Goal: Task Accomplishment & Management: Manage account settings

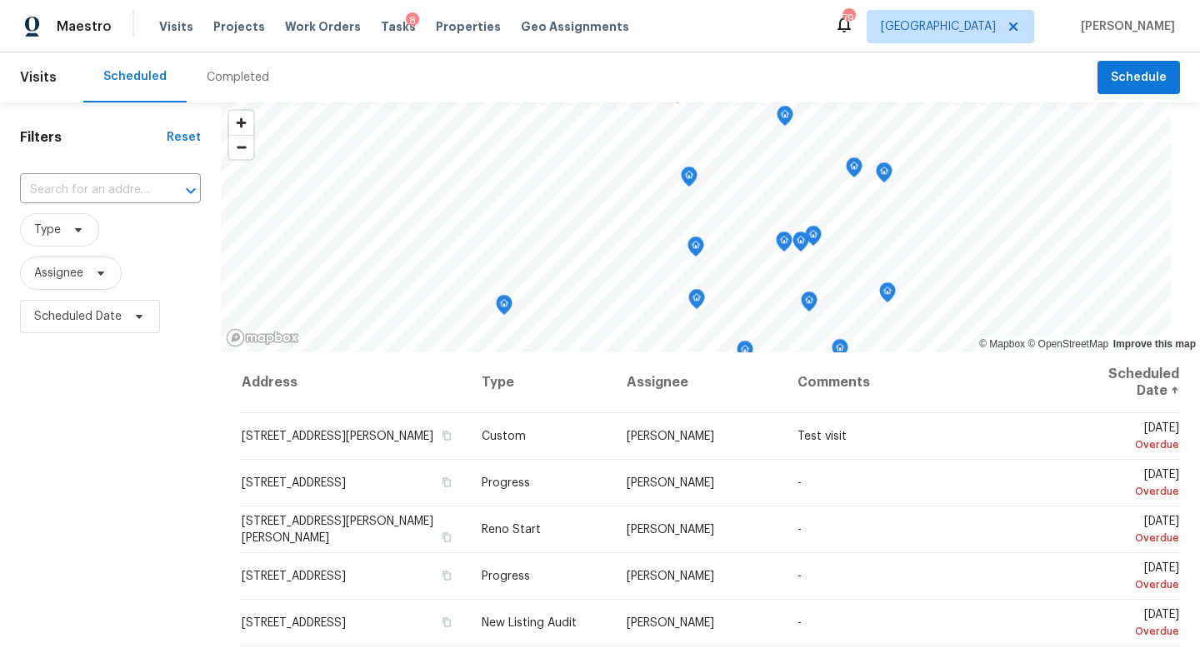
scroll to position [162, 0]
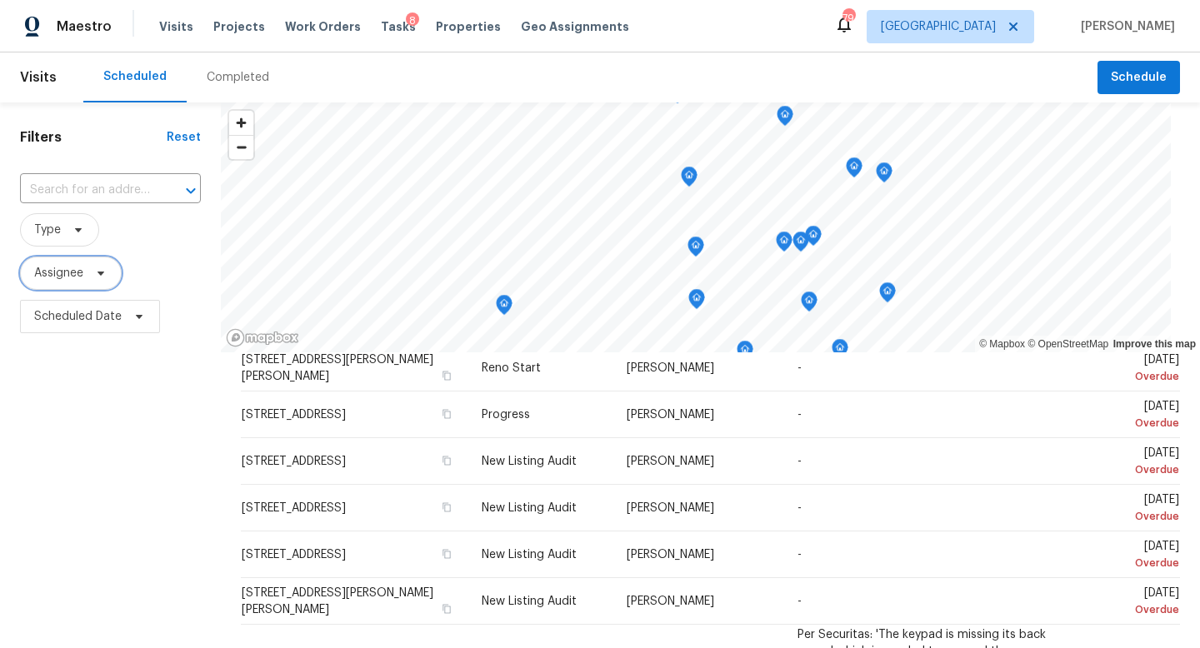
click at [74, 274] on span "Assignee" at bounding box center [58, 273] width 49 height 17
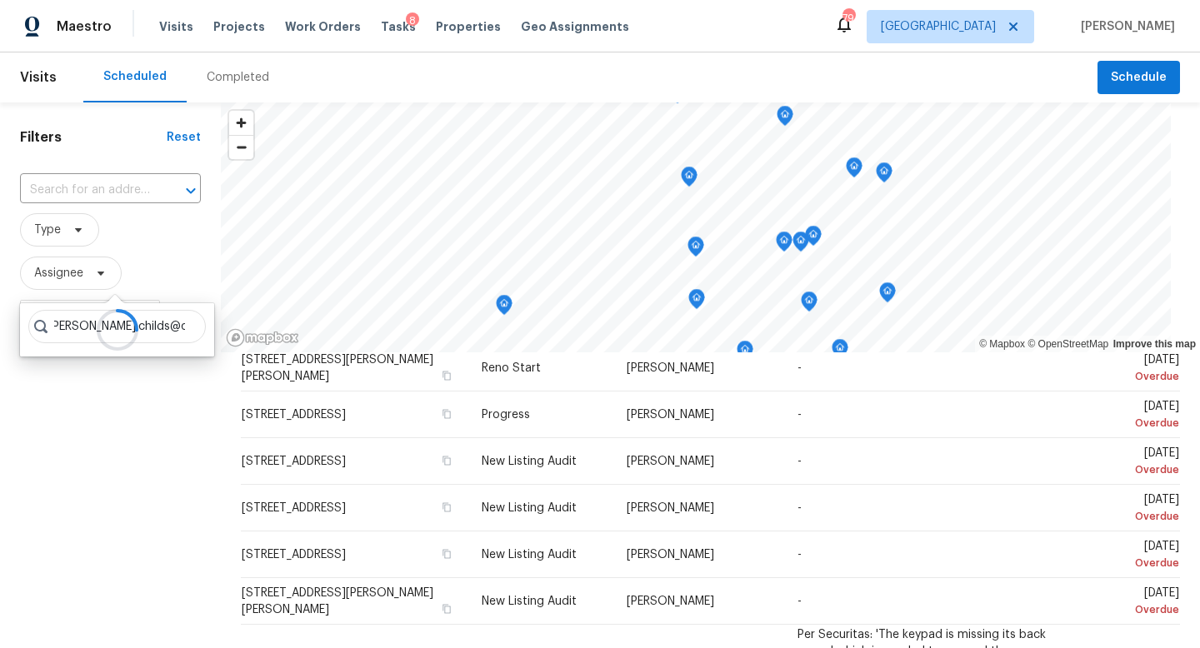
scroll to position [0, 0]
type input "c"
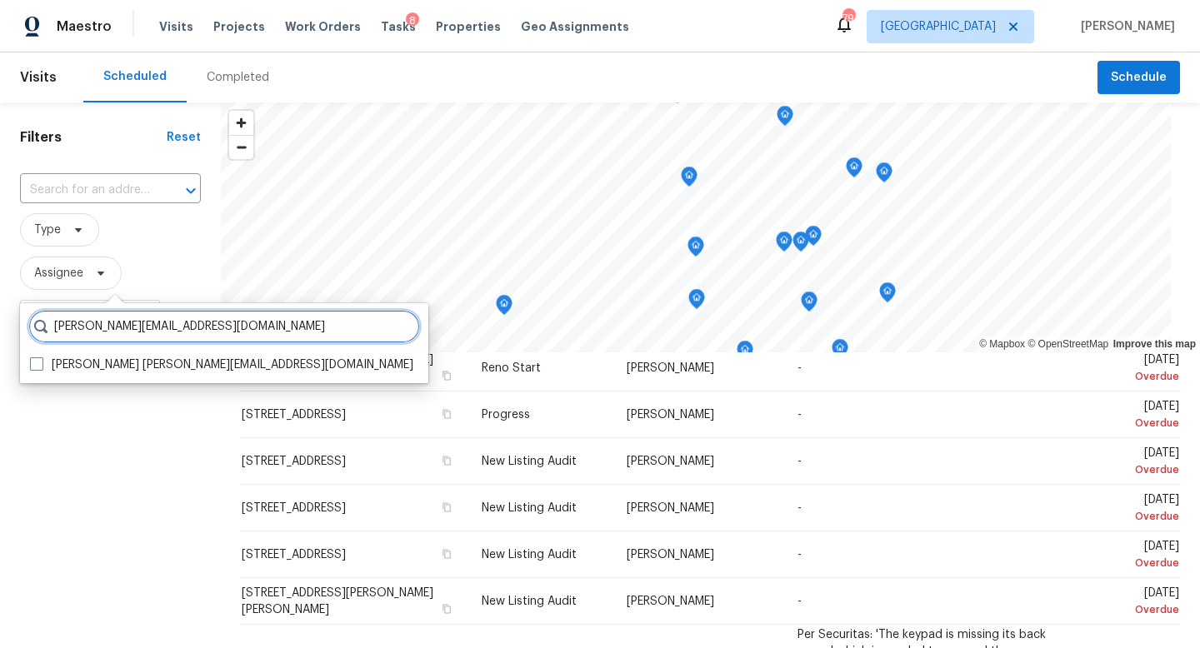
drag, startPoint x: 210, startPoint y: 326, endPoint x: 26, endPoint y: 321, distance: 184.2
click at [26, 321] on div "mirsad.srna@opendoor.com Mirsad Srna mirsad.srna@opendoor.com" at bounding box center [224, 343] width 408 height 80
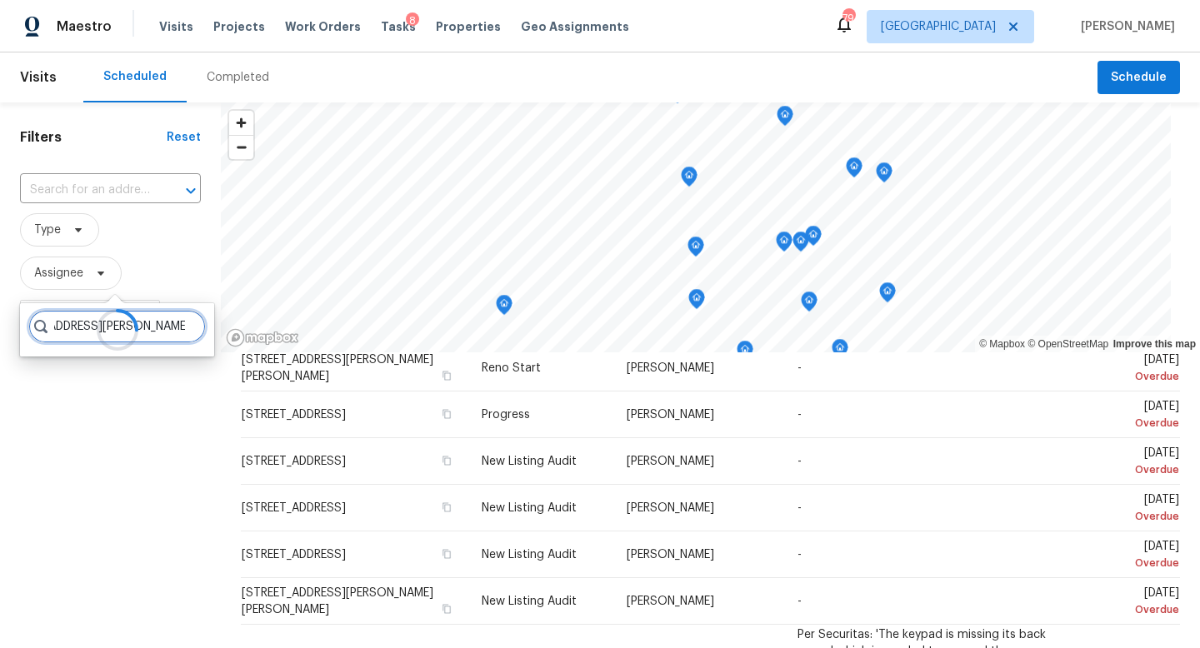
scroll to position [0, 57]
type input "jaydon.entrekin@opendoor.com"
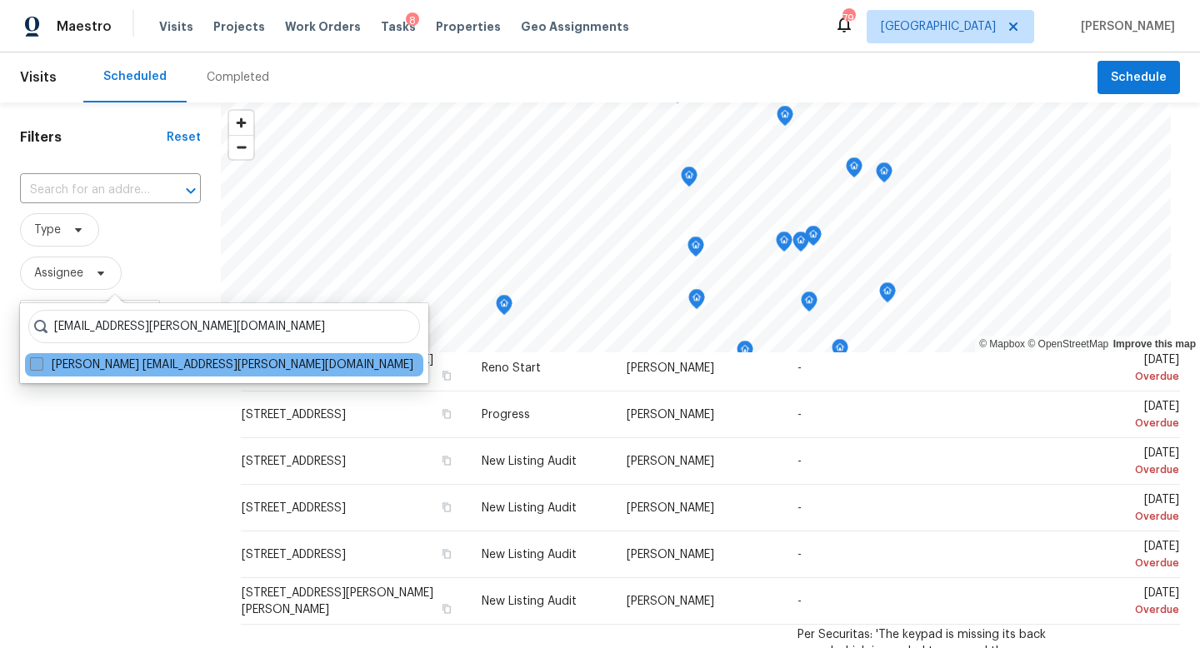
click at [129, 367] on label "Jaydon Entrekin jaydon.entrekin@opendoor.com" at bounding box center [221, 365] width 383 height 17
click at [41, 367] on input "Jaydon Entrekin jaydon.entrekin@opendoor.com" at bounding box center [35, 362] width 11 height 11
checkbox input "true"
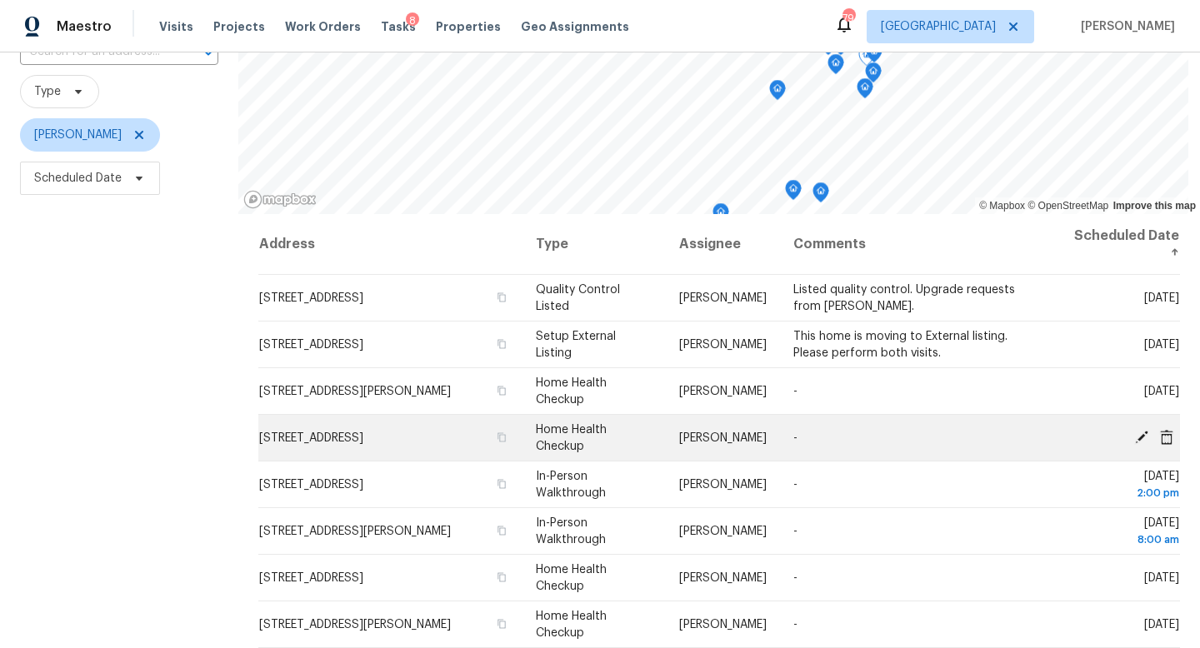
scroll to position [132, 0]
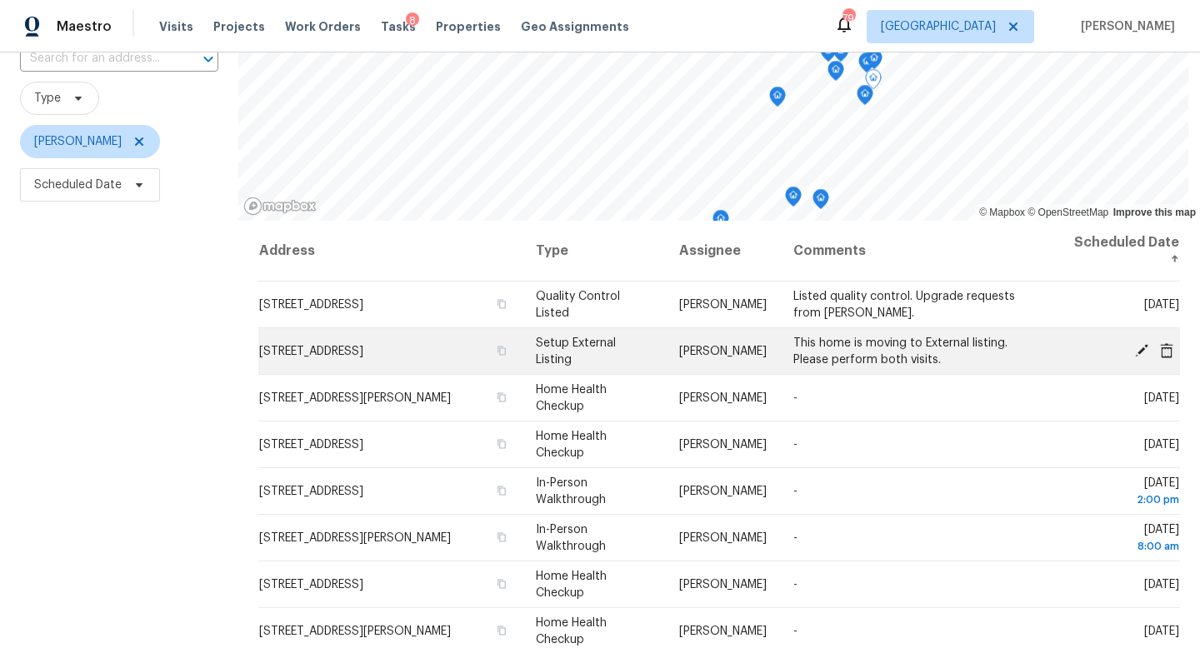
click at [1142, 346] on icon at bounding box center [1141, 349] width 13 height 13
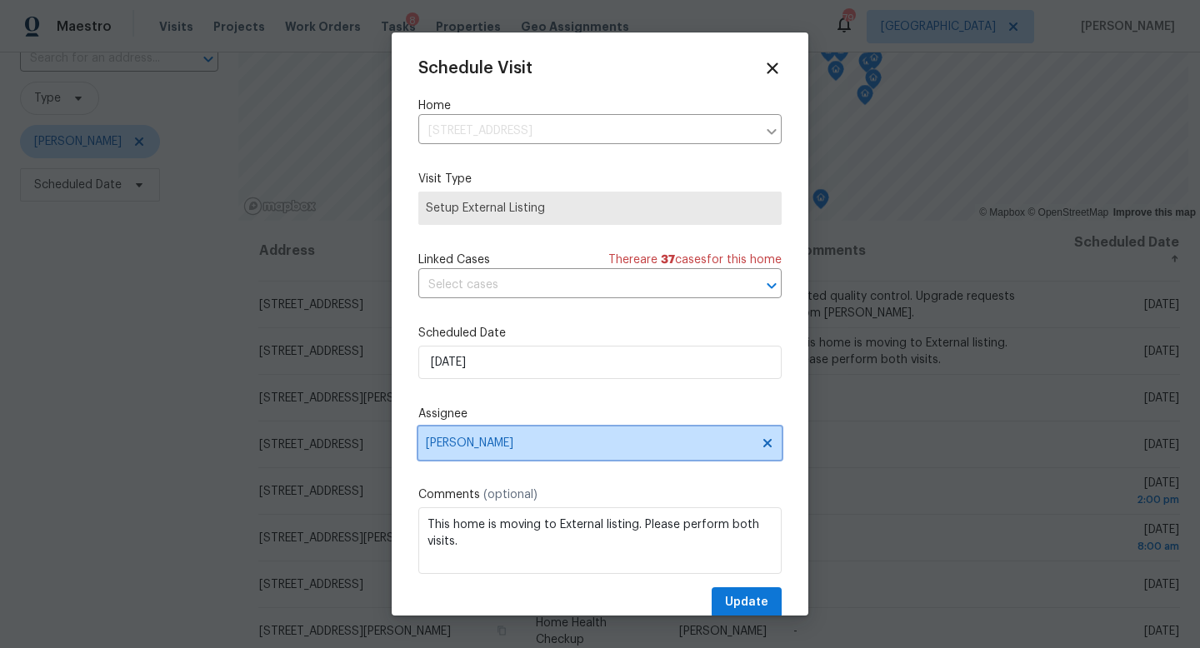
click at [512, 442] on span "[PERSON_NAME]" at bounding box center [589, 443] width 327 height 13
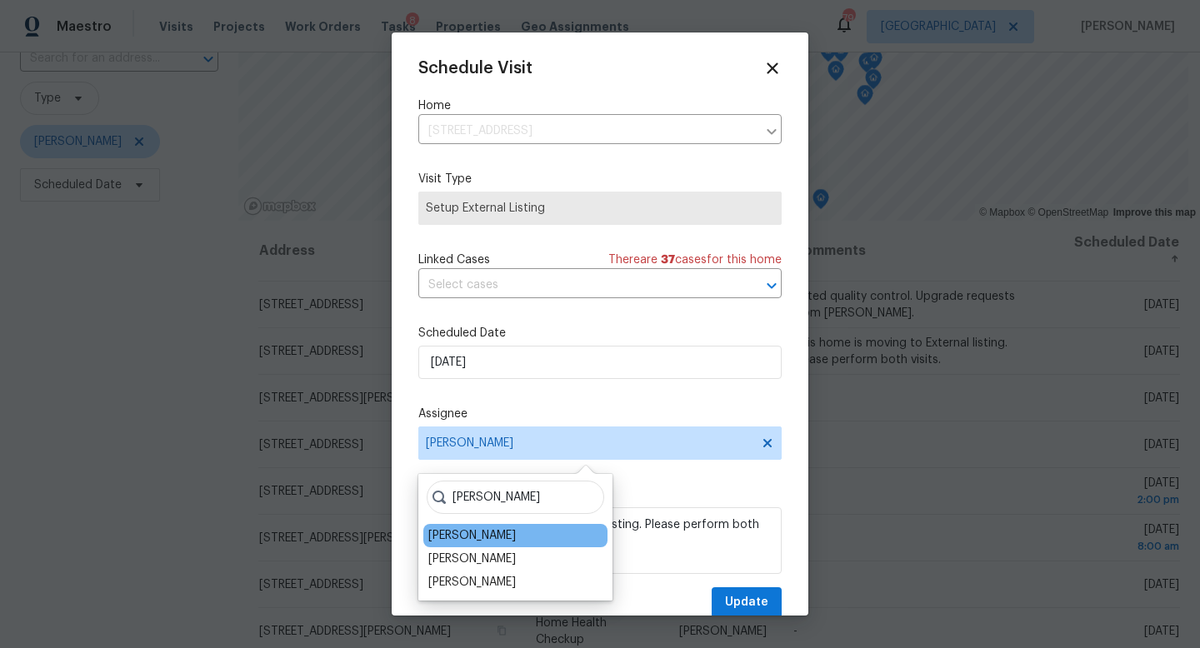
type input "tim"
click at [477, 531] on div "[PERSON_NAME]" at bounding box center [471, 535] width 87 height 17
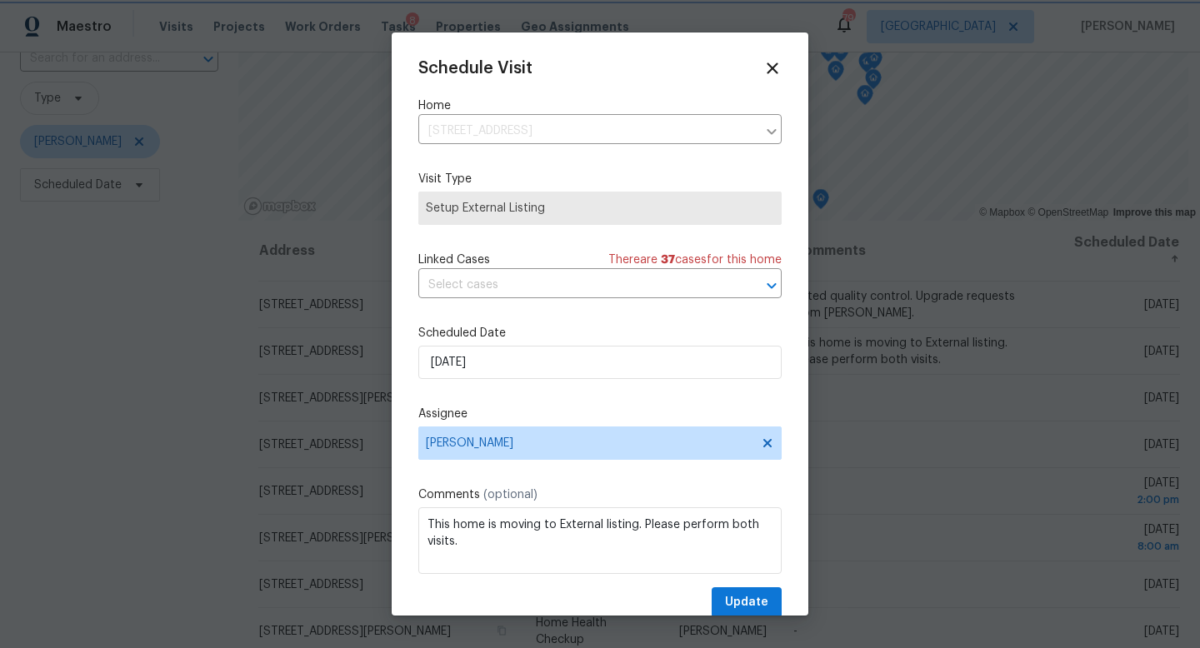
click at [736, 616] on div at bounding box center [600, 324] width 1200 height 648
click at [745, 601] on span "Update" at bounding box center [746, 602] width 43 height 21
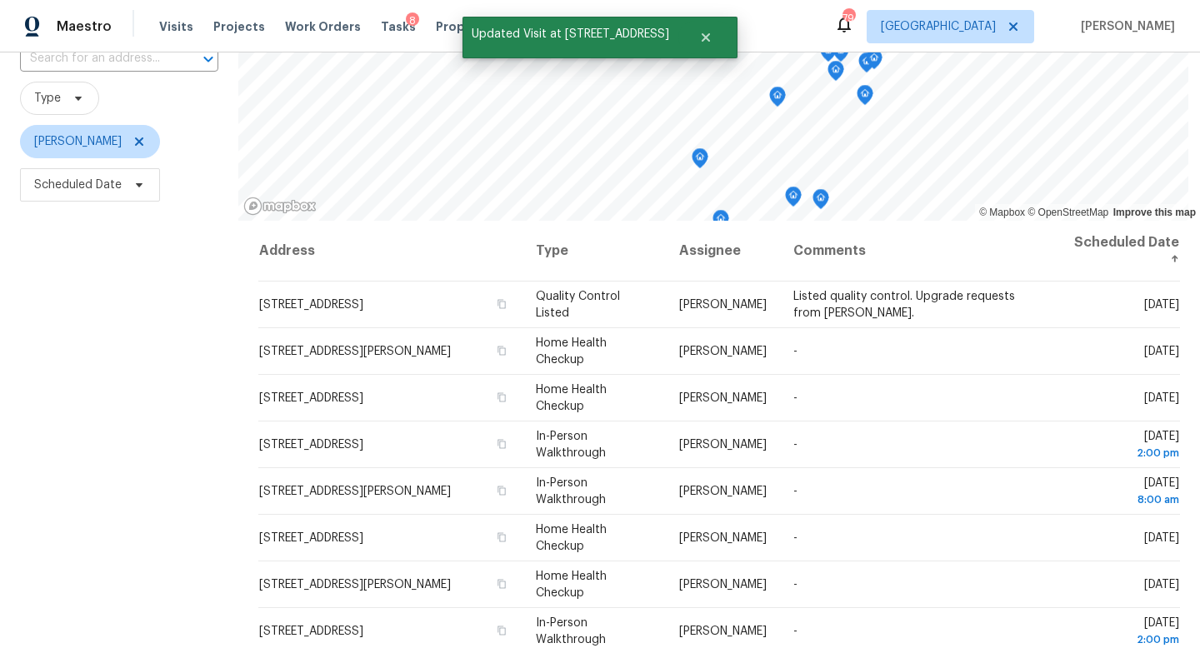
scroll to position [222, 0]
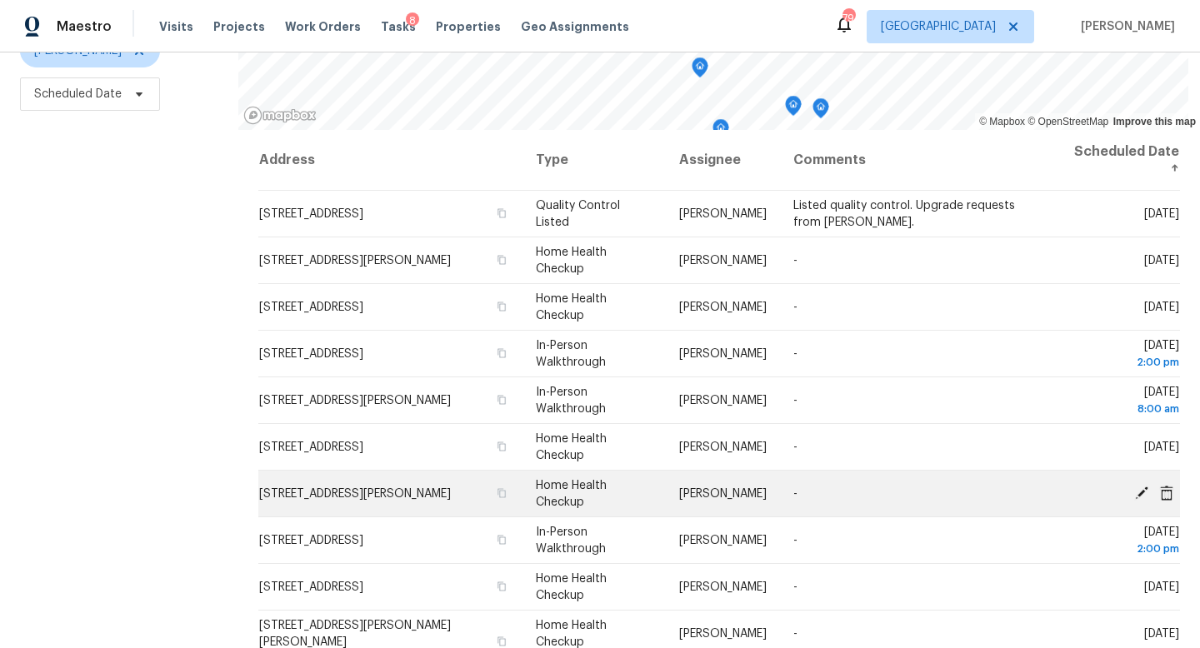
click at [437, 493] on td "5281 Brookshire Ct, Douglasville, GA 30135" at bounding box center [390, 494] width 264 height 47
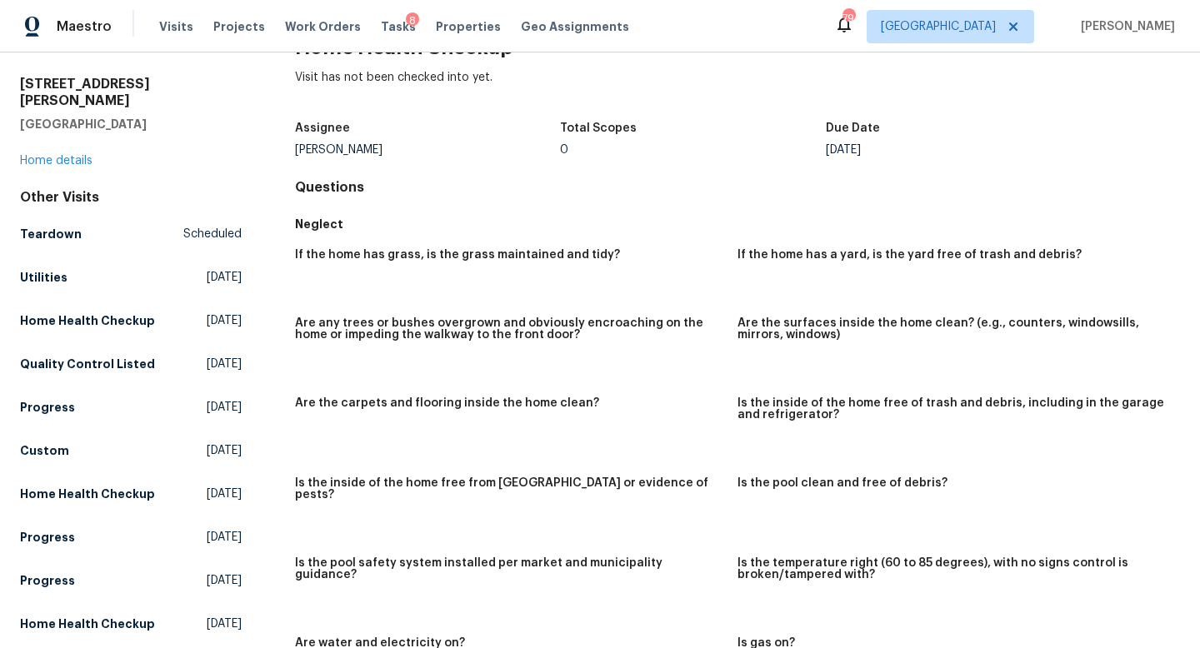
scroll to position [52, 0]
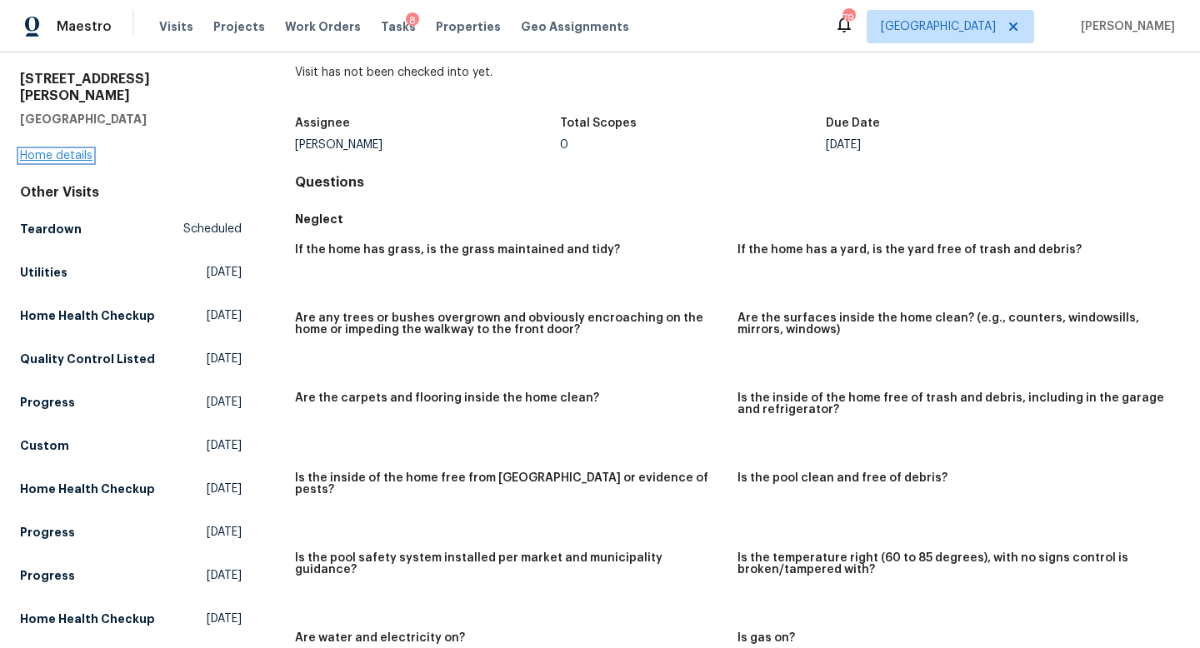
click at [54, 150] on link "Home details" at bounding box center [56, 156] width 72 height 12
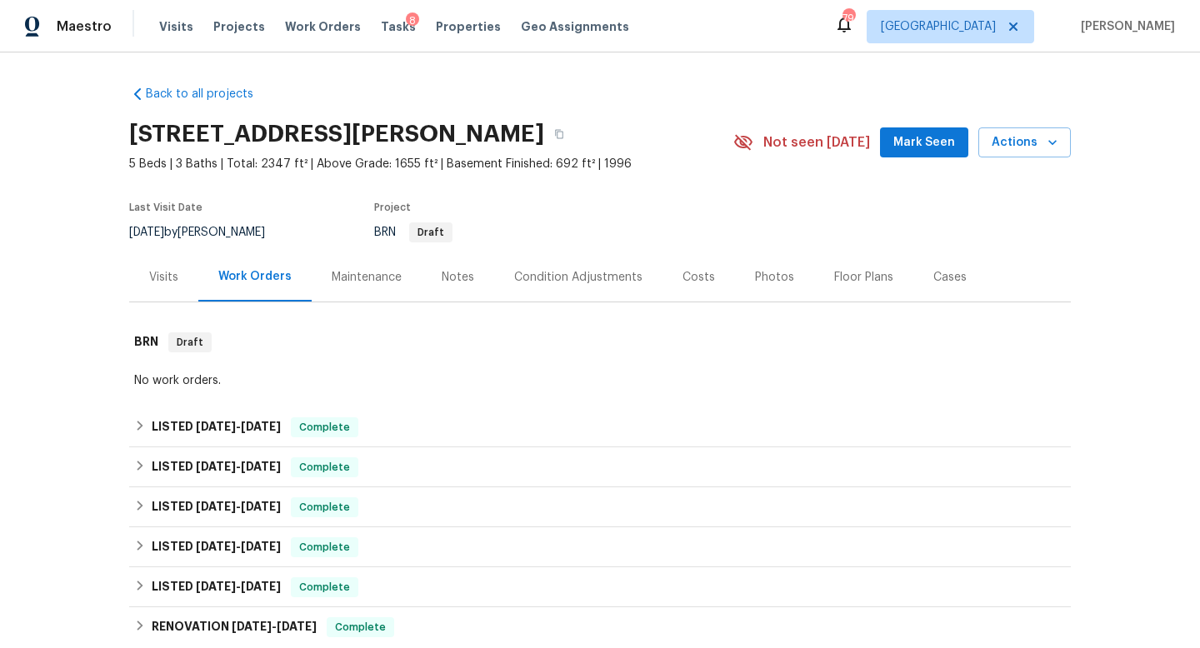
click at [175, 274] on div "Visits" at bounding box center [163, 277] width 29 height 17
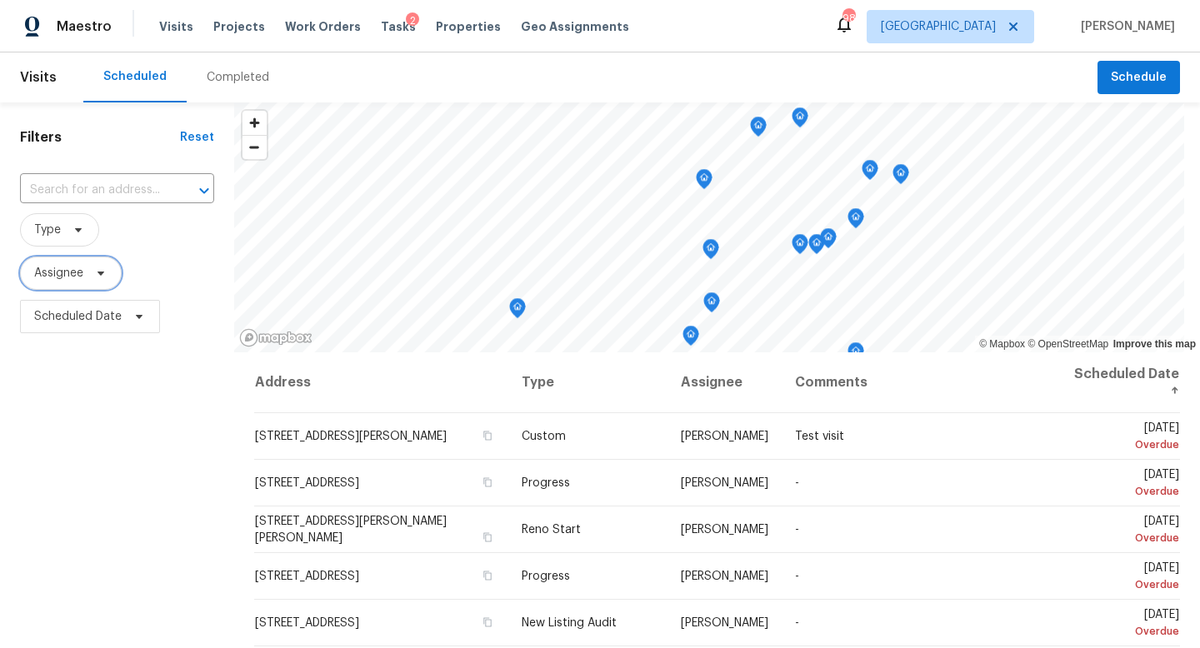
click at [67, 270] on span "Assignee" at bounding box center [58, 273] width 49 height 17
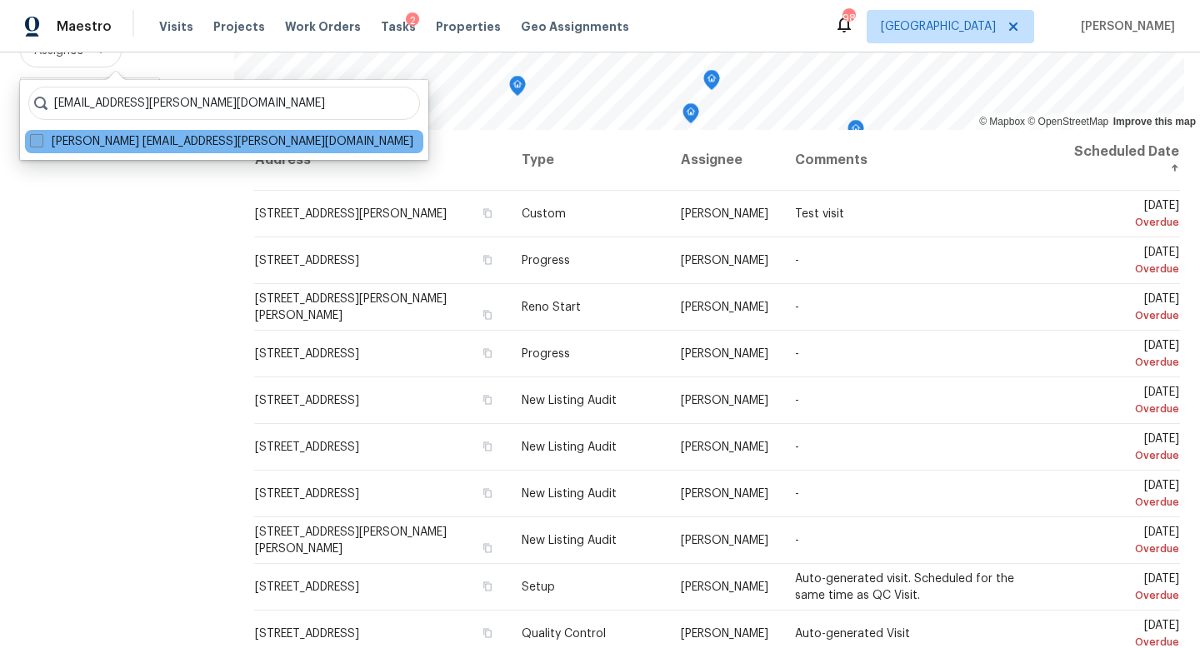
type input "jaydon.entrekin@opendoor.com"
click at [237, 137] on label "Jaydon Entrekin jaydon.entrekin@opendoor.com" at bounding box center [221, 141] width 383 height 17
click at [41, 137] on input "Jaydon Entrekin jaydon.entrekin@opendoor.com" at bounding box center [35, 138] width 11 height 11
checkbox input "true"
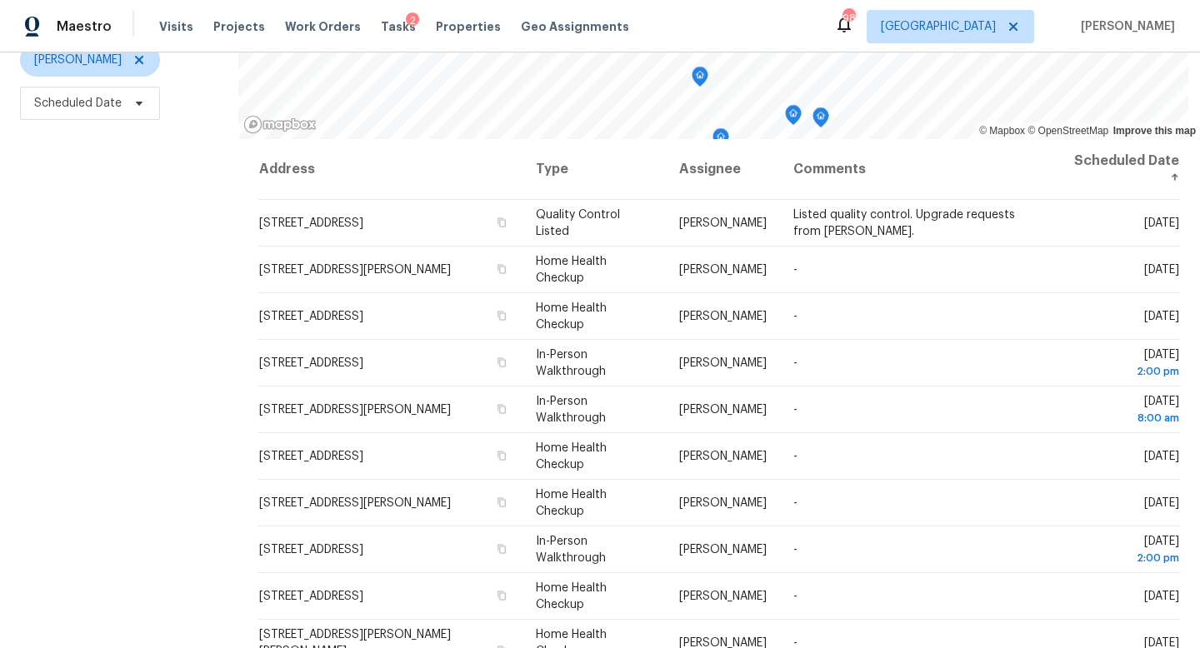
scroll to position [222, 0]
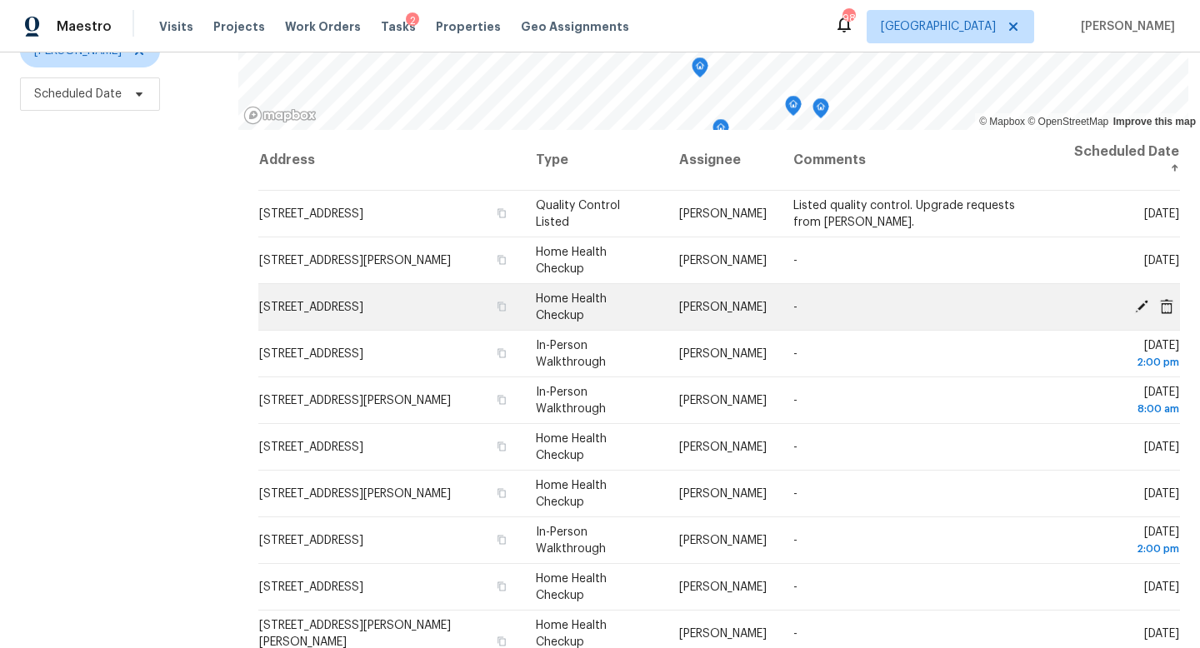
click at [1144, 302] on icon at bounding box center [1141, 305] width 13 height 13
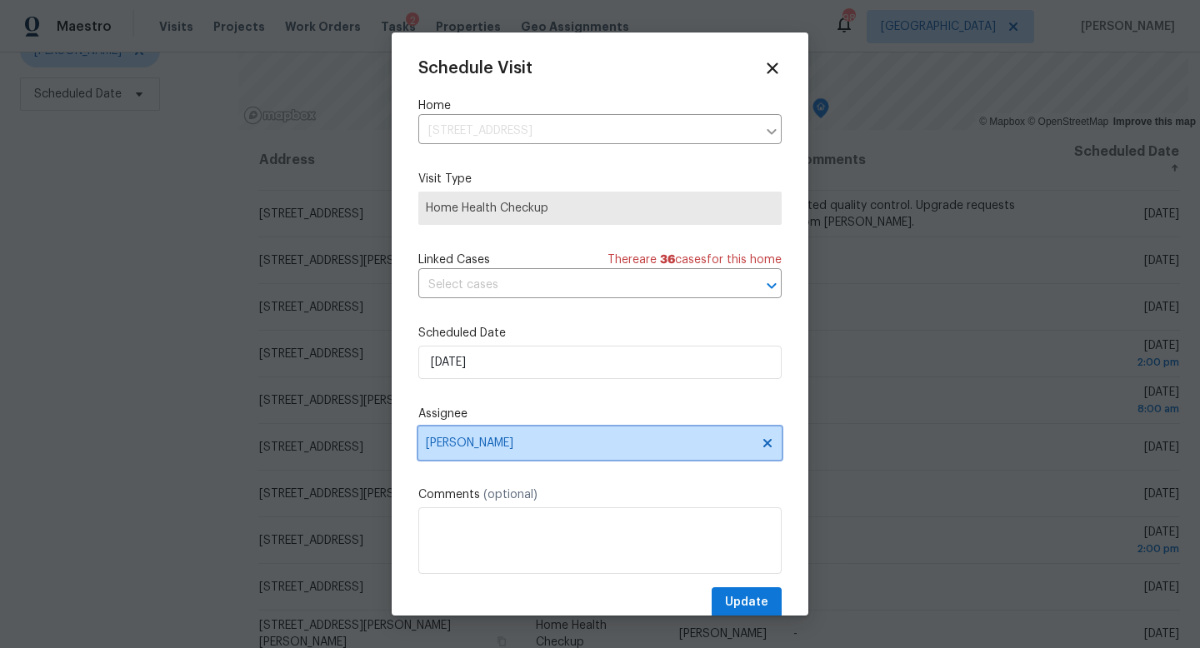
click at [512, 437] on span "[PERSON_NAME]" at bounding box center [599, 443] width 363 height 33
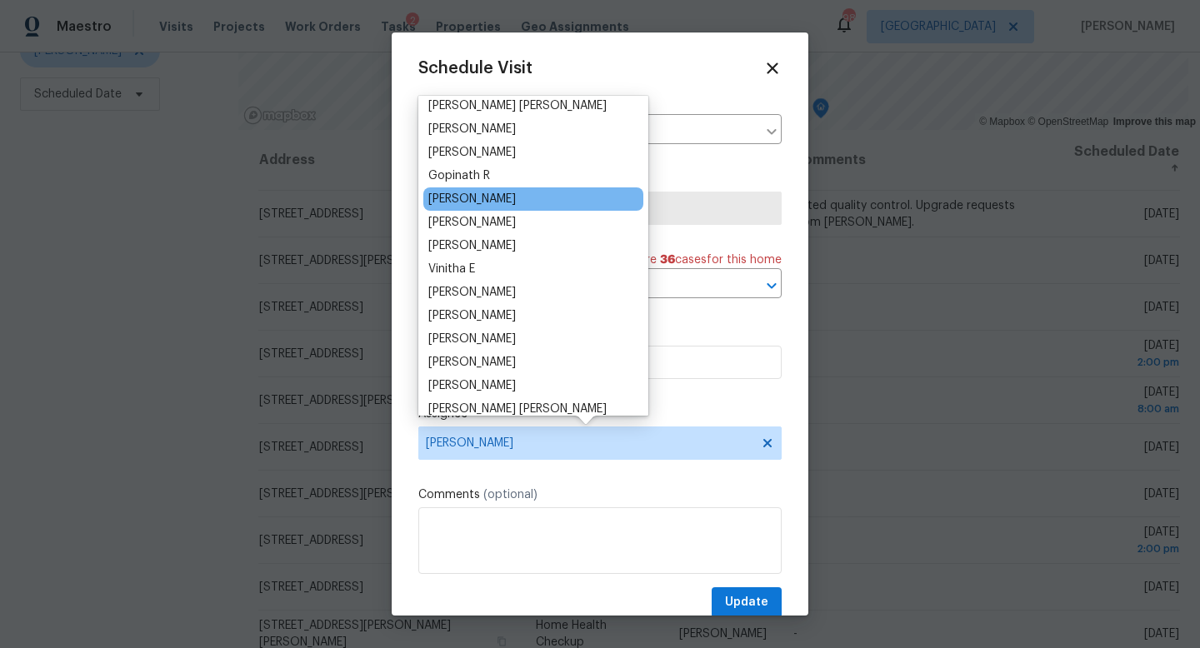
scroll to position [135, 0]
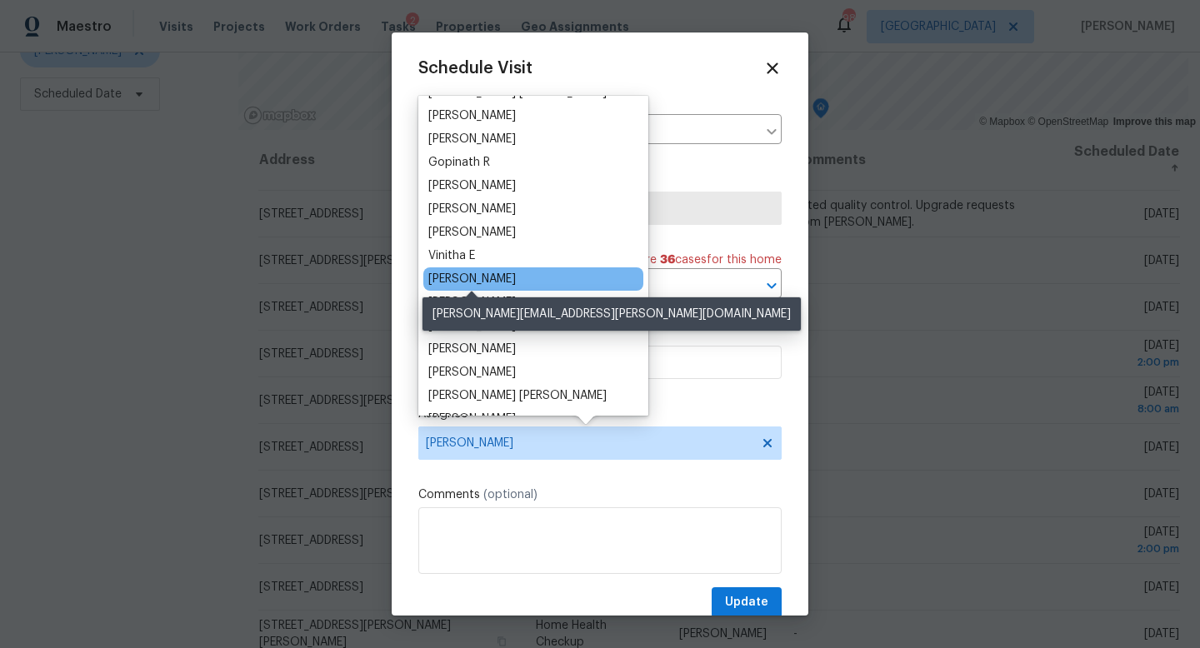
click at [457, 281] on div "[PERSON_NAME]" at bounding box center [471, 279] width 87 height 17
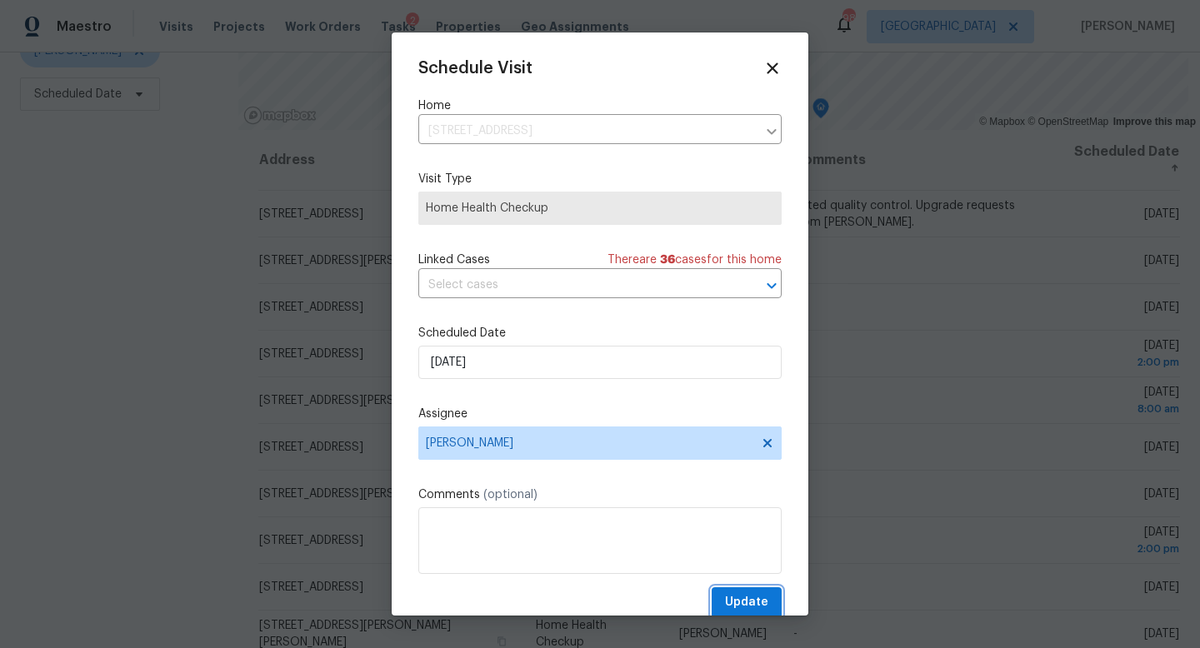
click at [729, 596] on span "Update" at bounding box center [746, 602] width 43 height 21
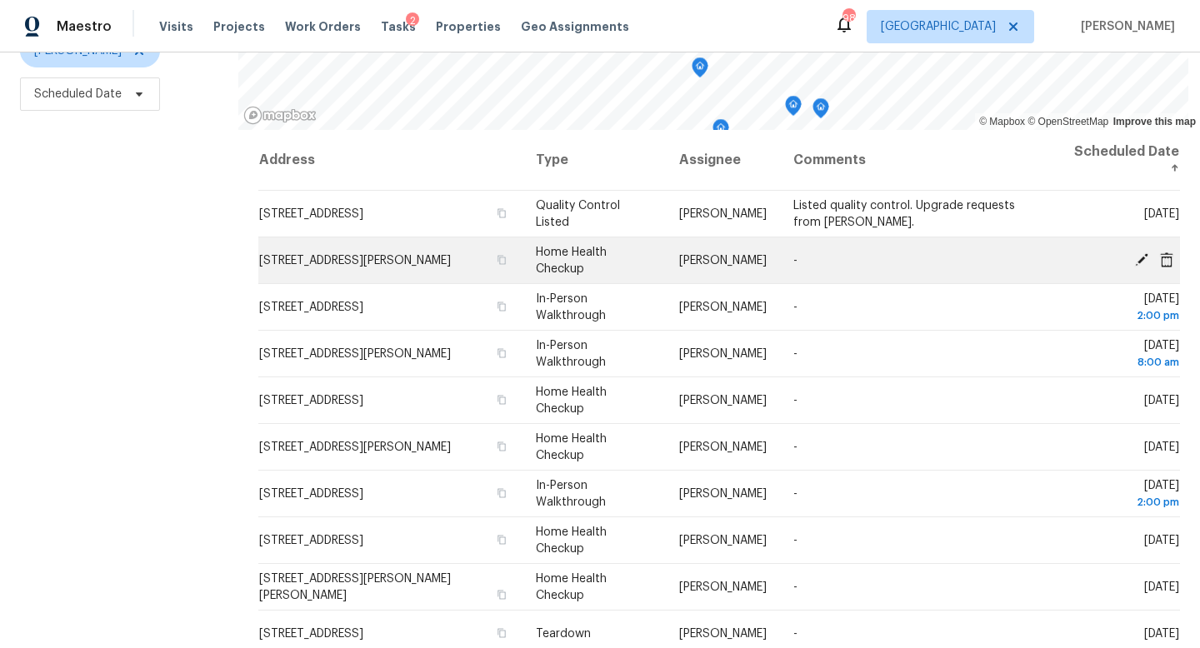
click at [1139, 262] on icon at bounding box center [1141, 258] width 13 height 13
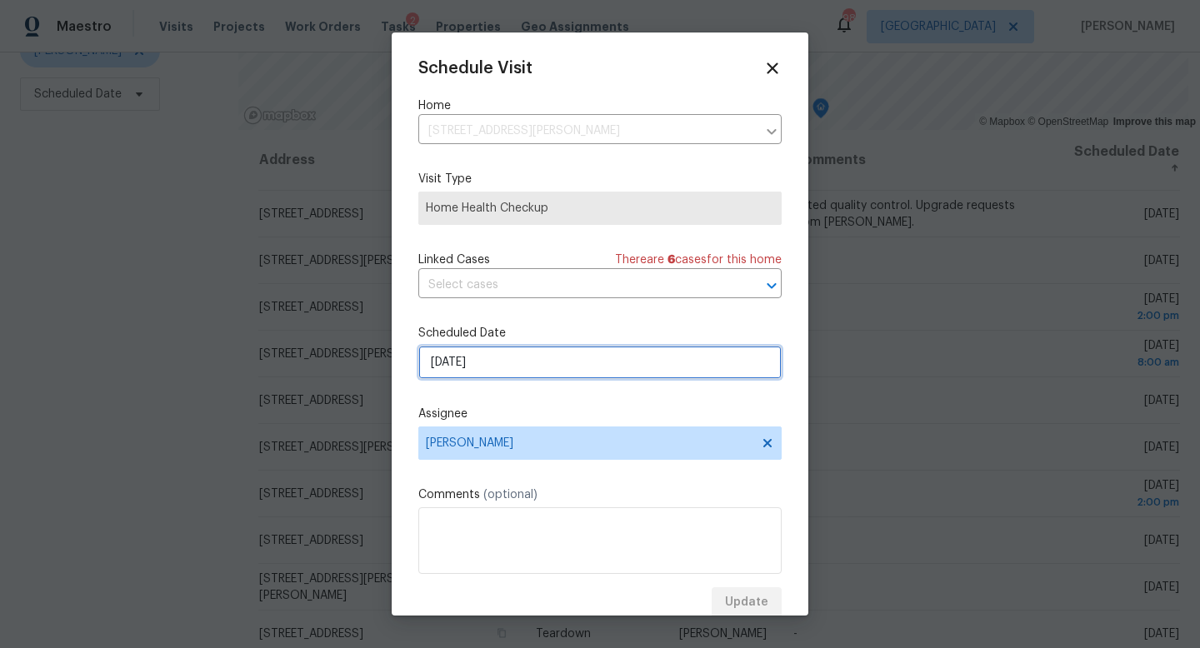
click at [507, 375] on input "8/12/2025" at bounding box center [599, 362] width 363 height 33
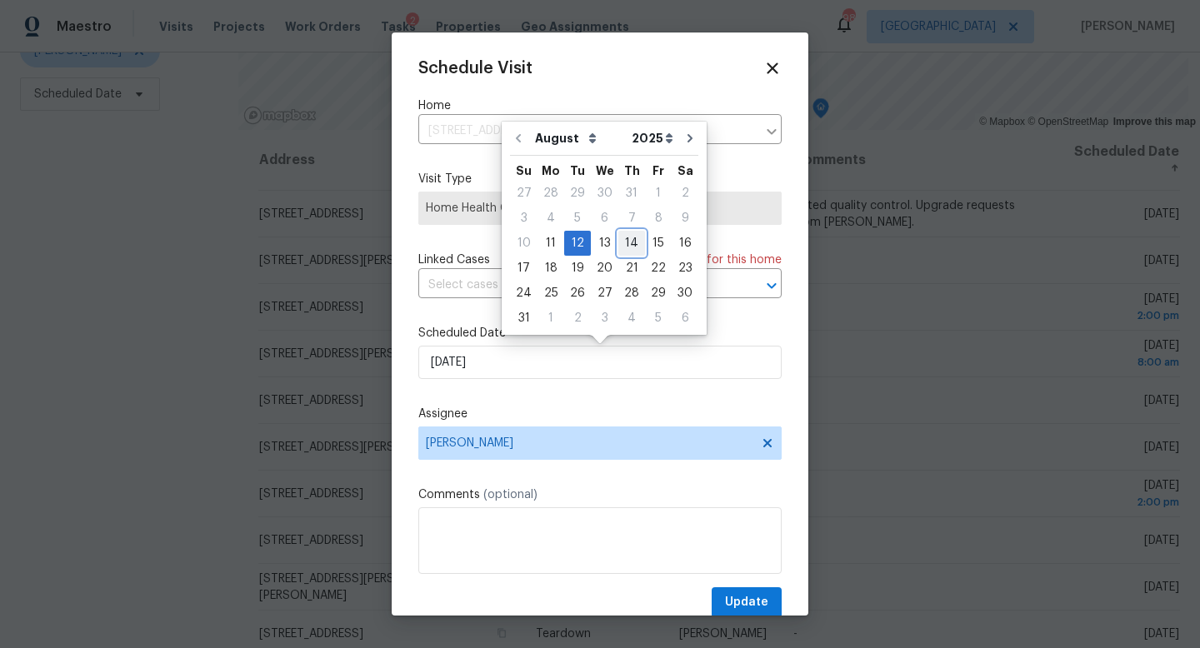
click at [629, 234] on div "14" at bounding box center [631, 243] width 27 height 23
type input "8/14/2025"
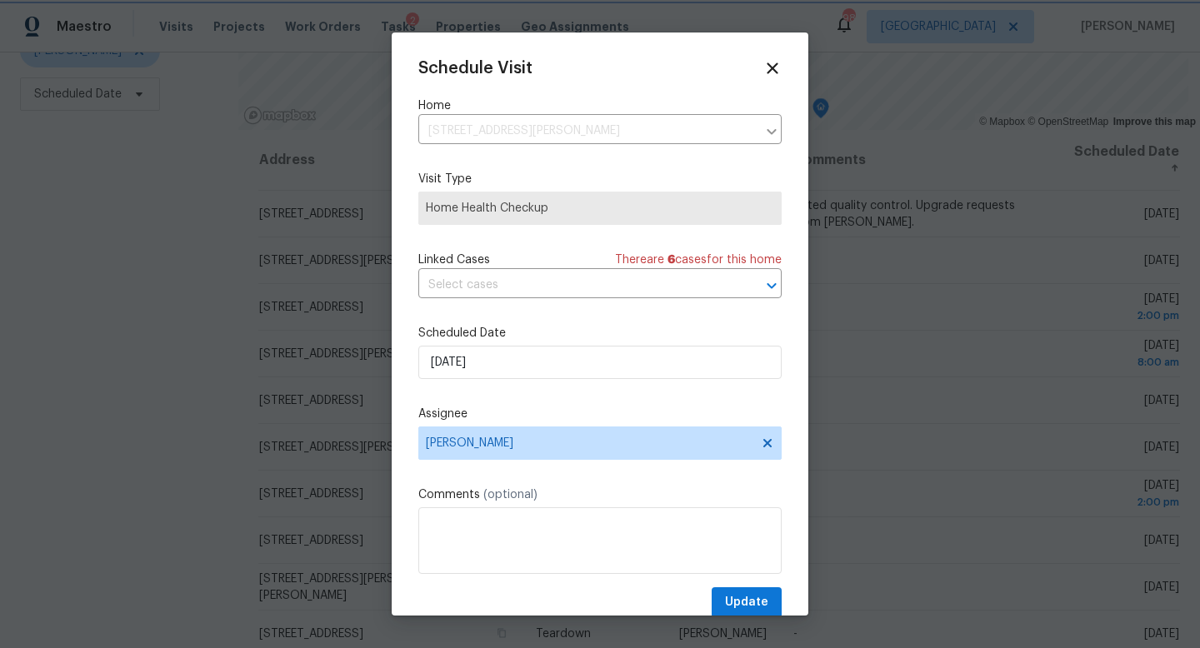
scroll to position [30, 0]
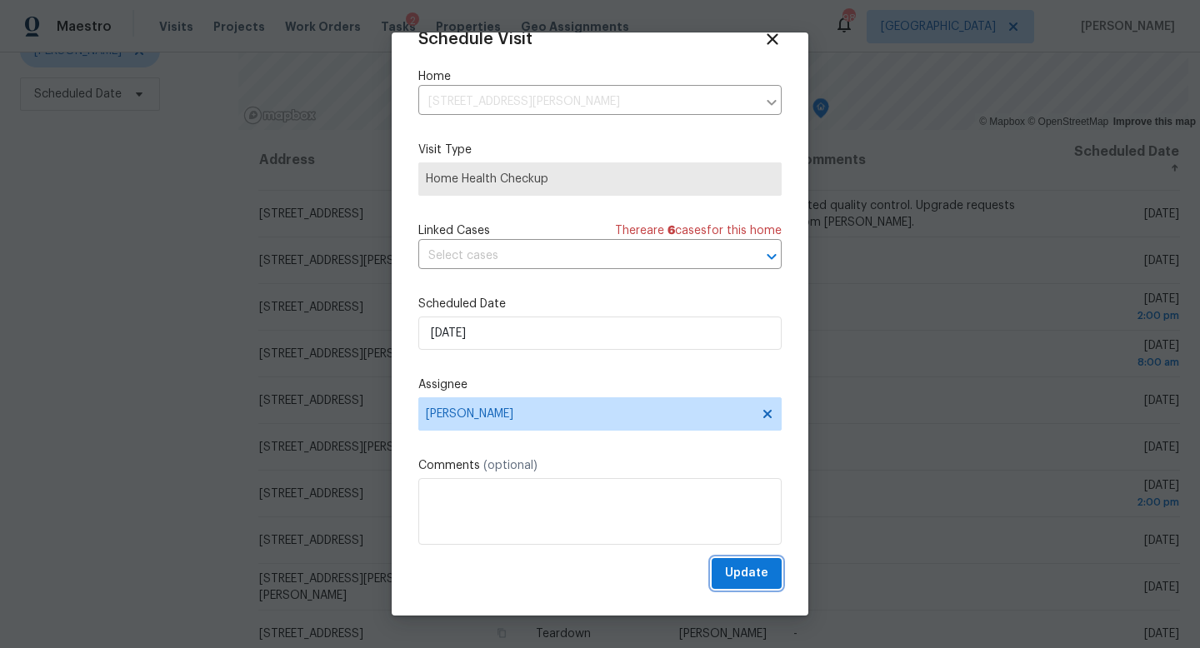
click at [750, 567] on span "Update" at bounding box center [746, 573] width 43 height 21
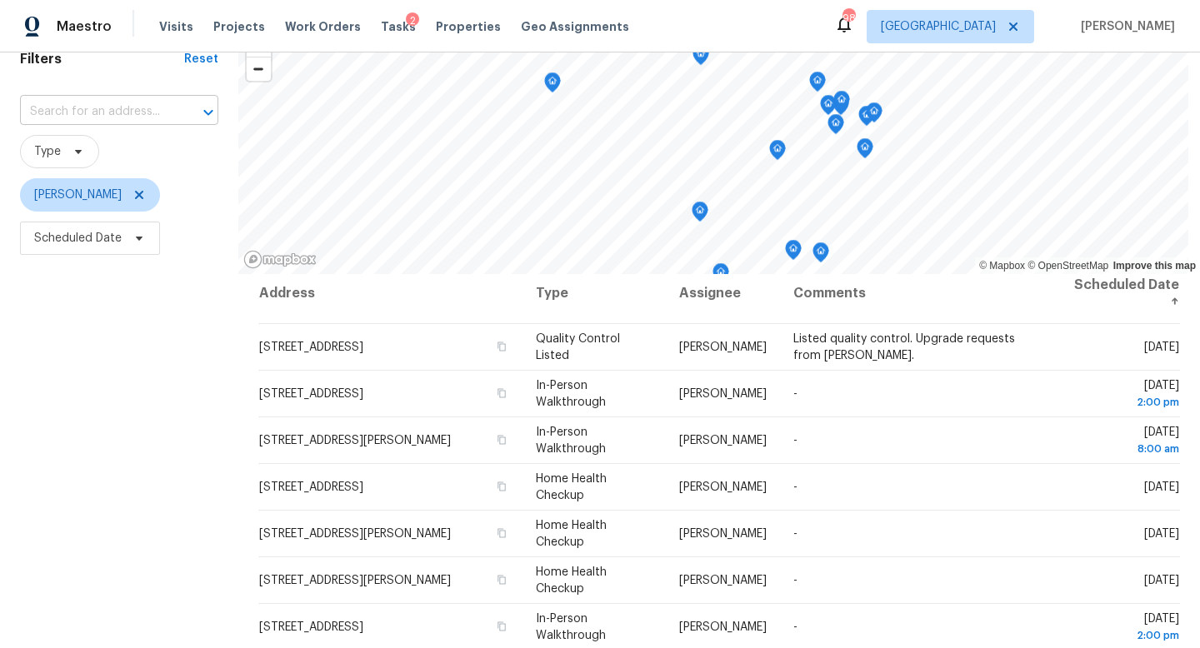
scroll to position [66, 0]
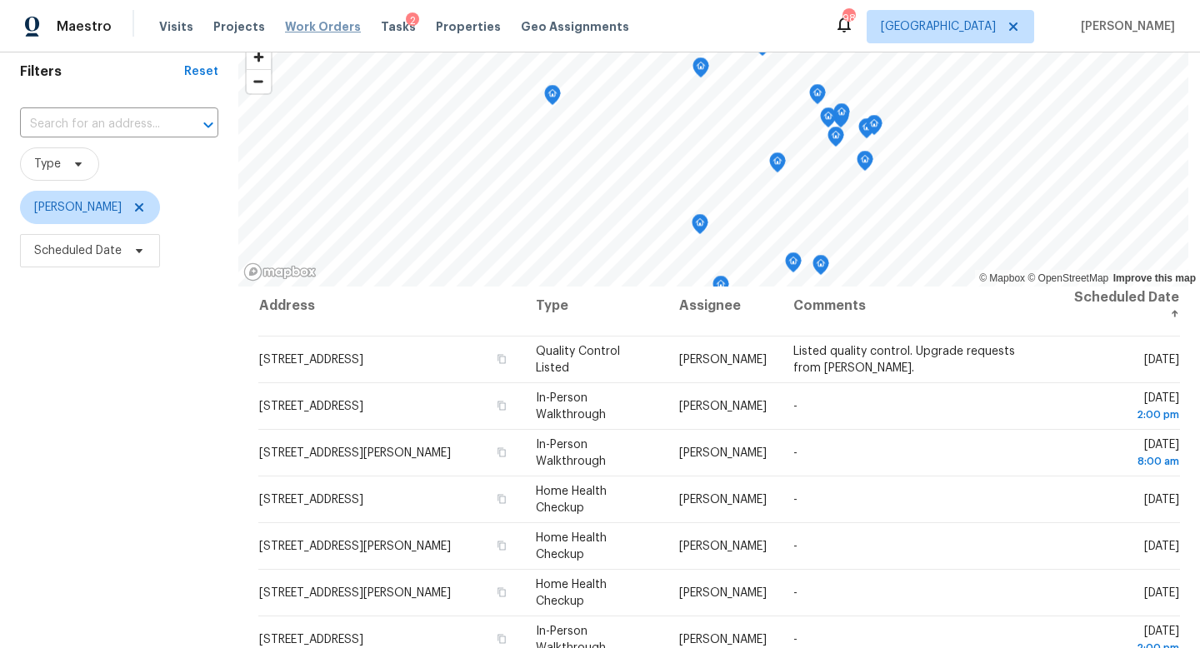
click at [306, 28] on span "Work Orders" at bounding box center [323, 26] width 76 height 17
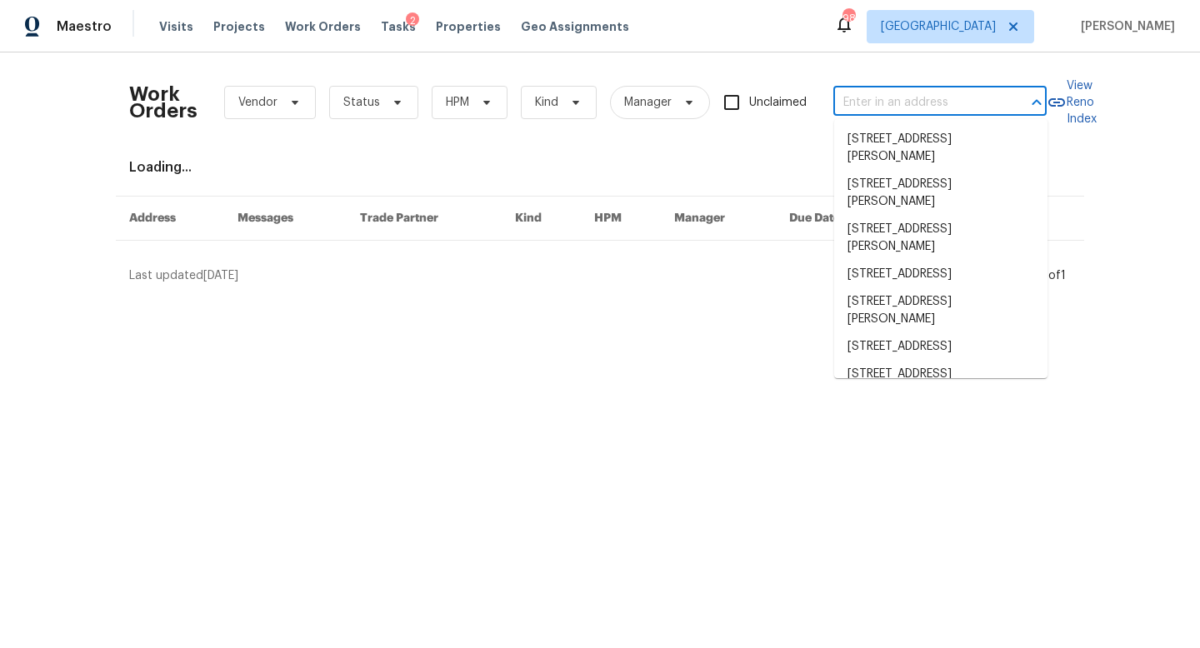
click at [902, 112] on input "text" at bounding box center [916, 103] width 167 height 26
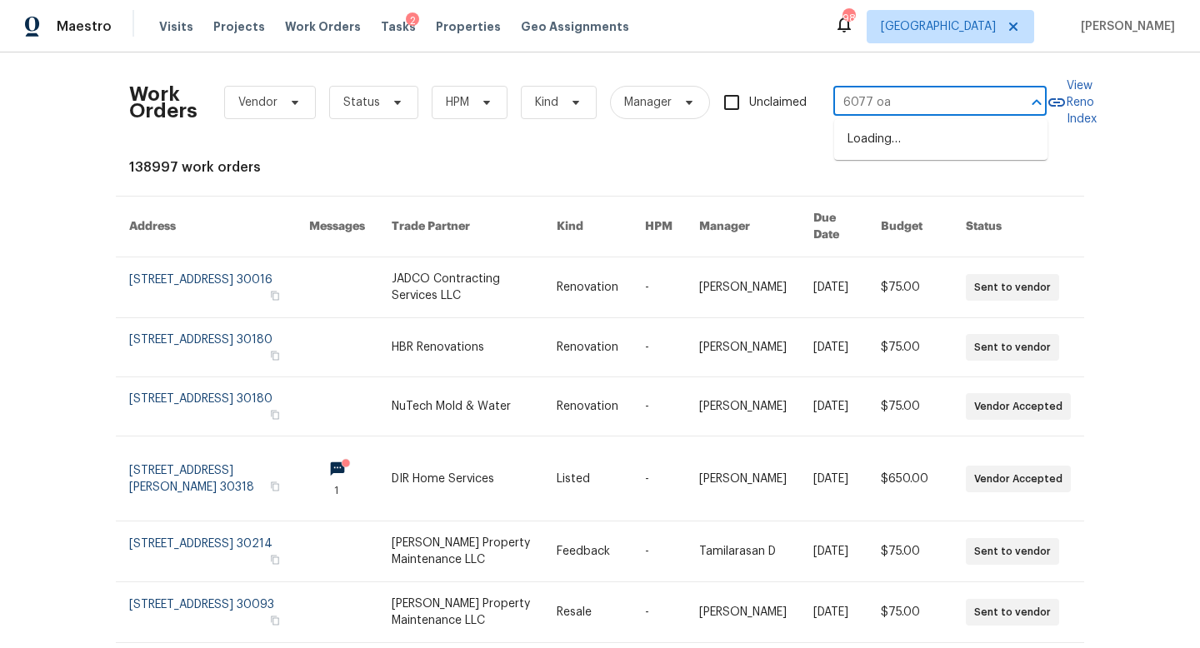
type input "6077 oak"
click at [892, 151] on li "6077 Oakley Rd, Union City, GA 30291" at bounding box center [940, 139] width 213 height 27
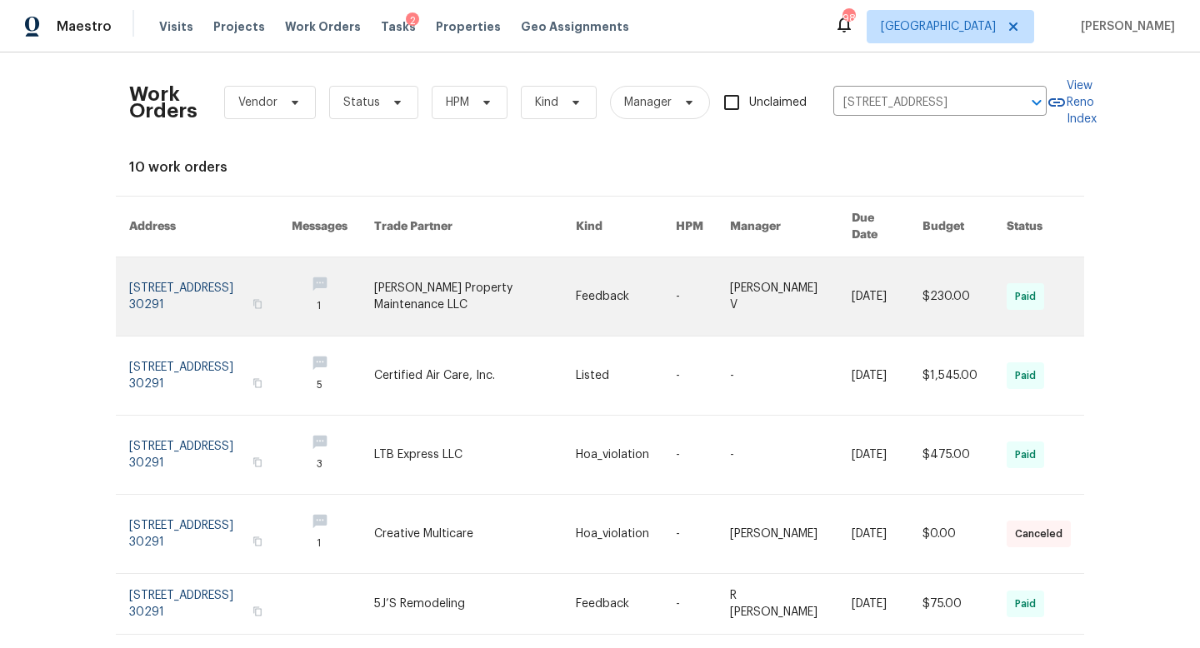
click at [222, 277] on link at bounding box center [210, 296] width 162 height 78
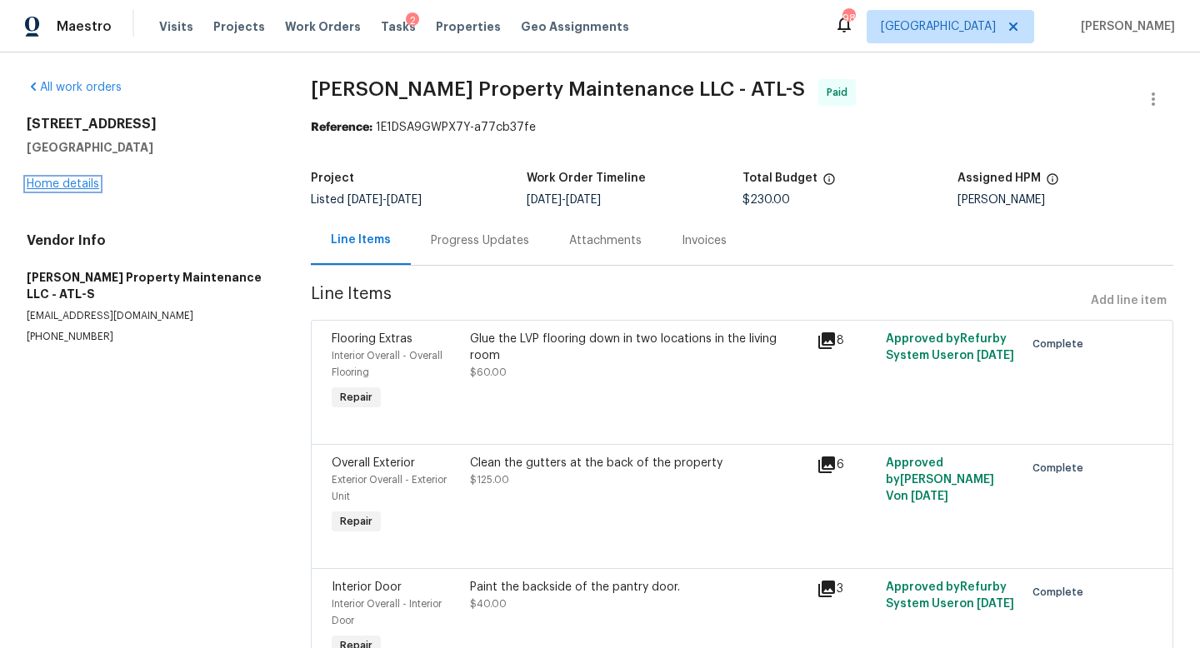
click at [77, 188] on link "Home details" at bounding box center [63, 184] width 72 height 12
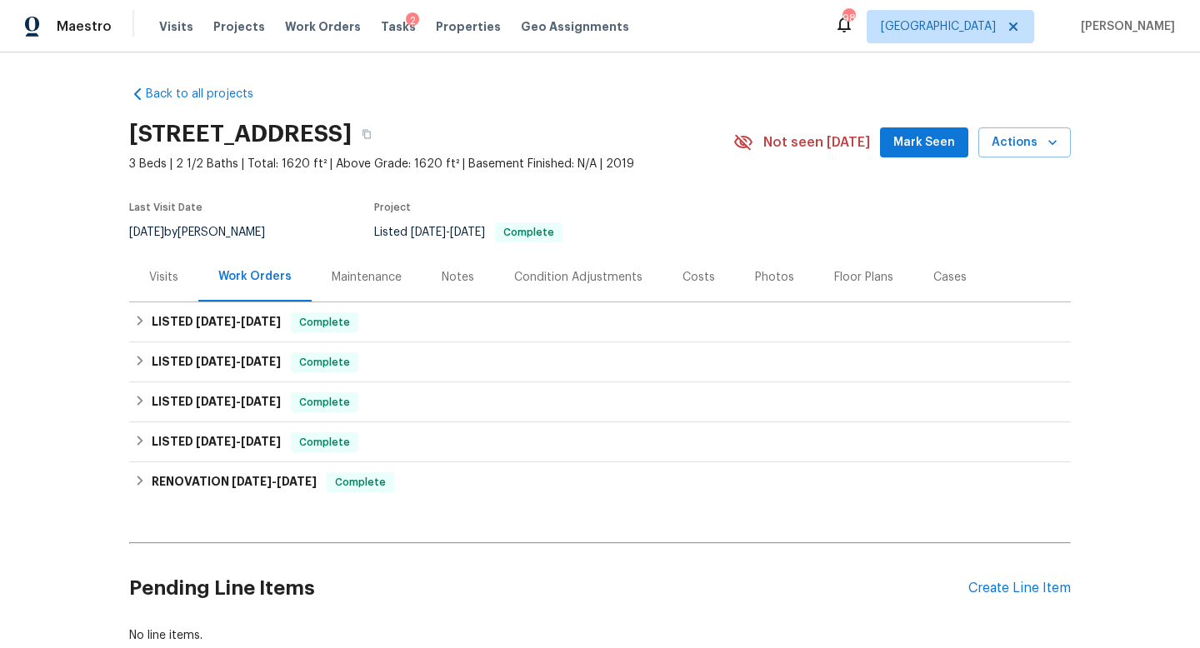
click at [177, 269] on div "Visits" at bounding box center [163, 277] width 29 height 17
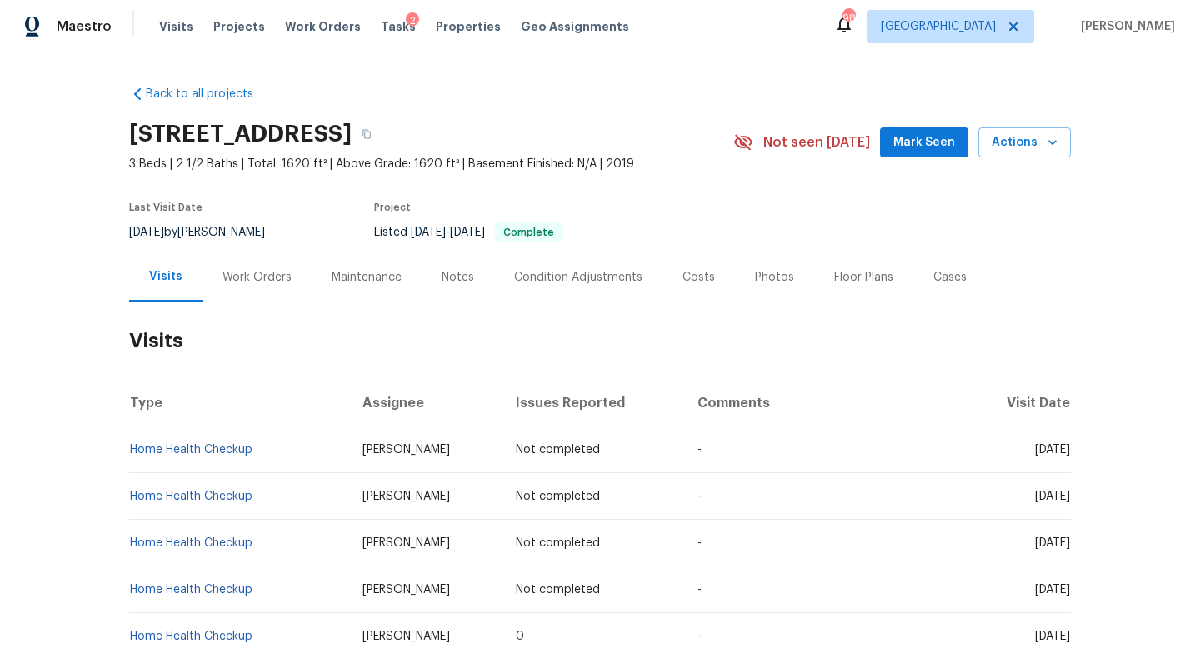
click at [256, 283] on div "Work Orders" at bounding box center [256, 277] width 69 height 17
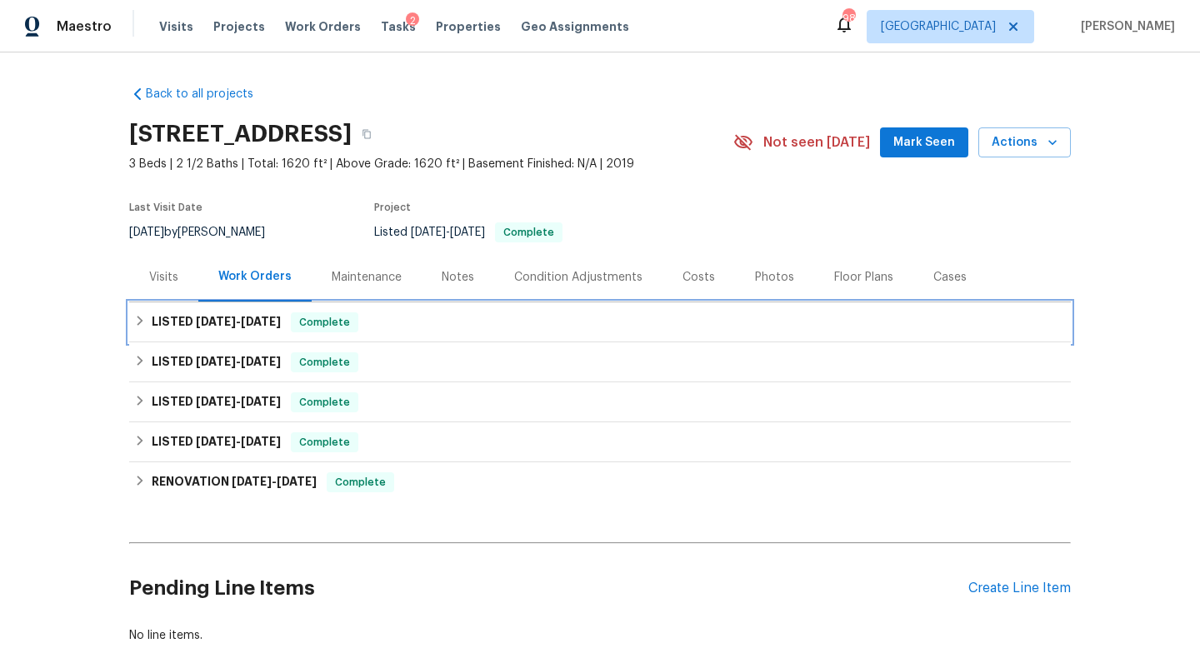
click at [240, 318] on span "6/12/25 - 6/17/25" at bounding box center [238, 322] width 85 height 12
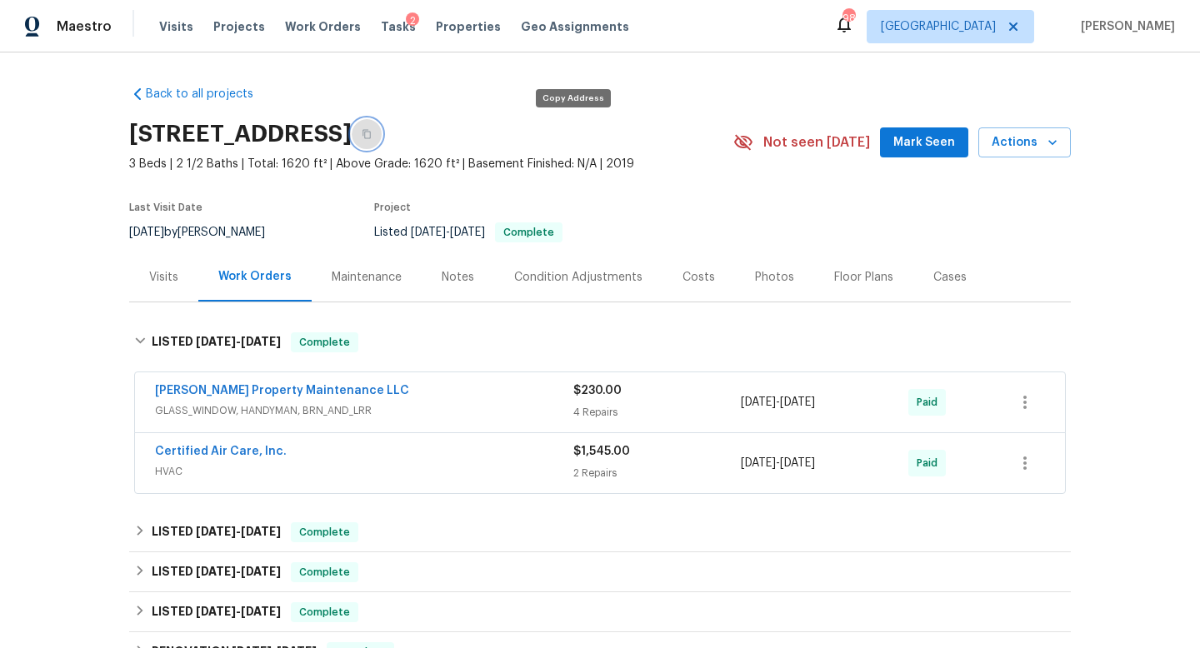
click at [382, 134] on button "button" at bounding box center [367, 134] width 30 height 30
click at [372, 282] on div "Maintenance" at bounding box center [367, 277] width 70 height 17
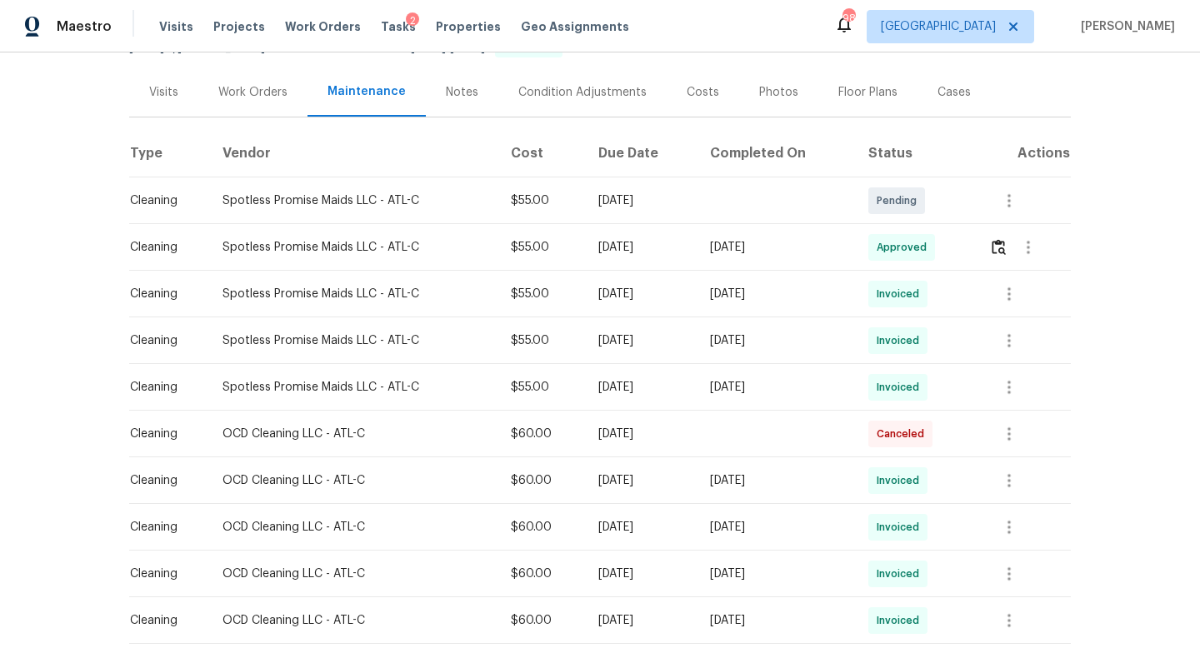
scroll to position [187, 0]
click at [1001, 245] on img "button" at bounding box center [998, 245] width 14 height 16
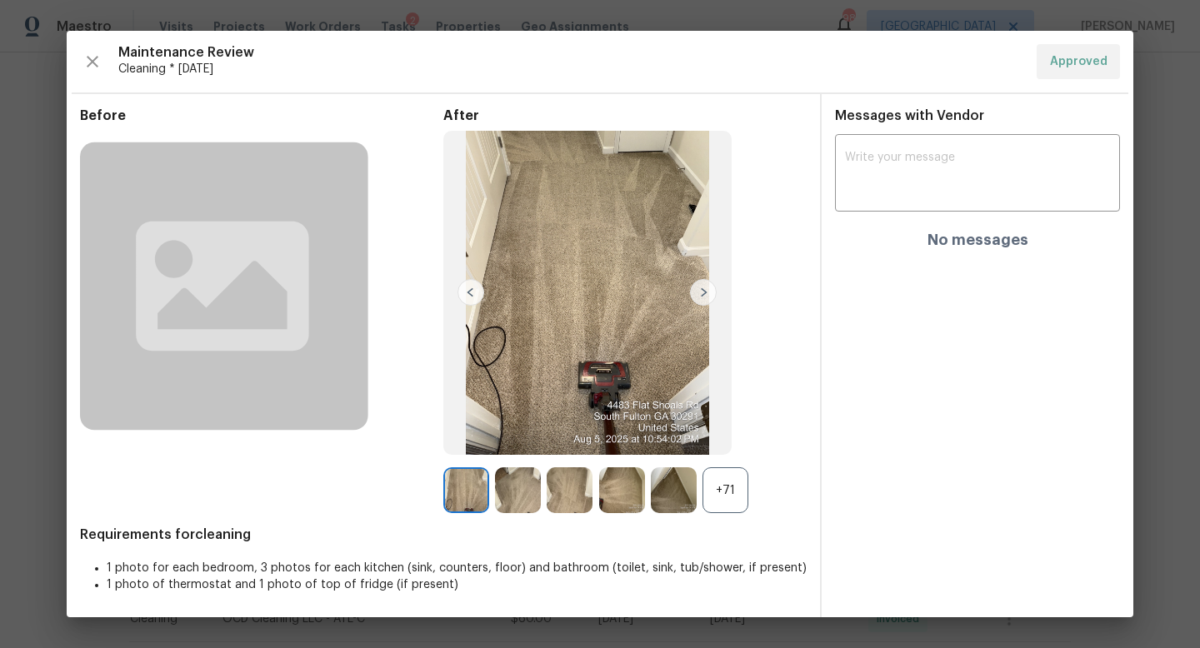
click at [707, 292] on img at bounding box center [703, 292] width 27 height 27
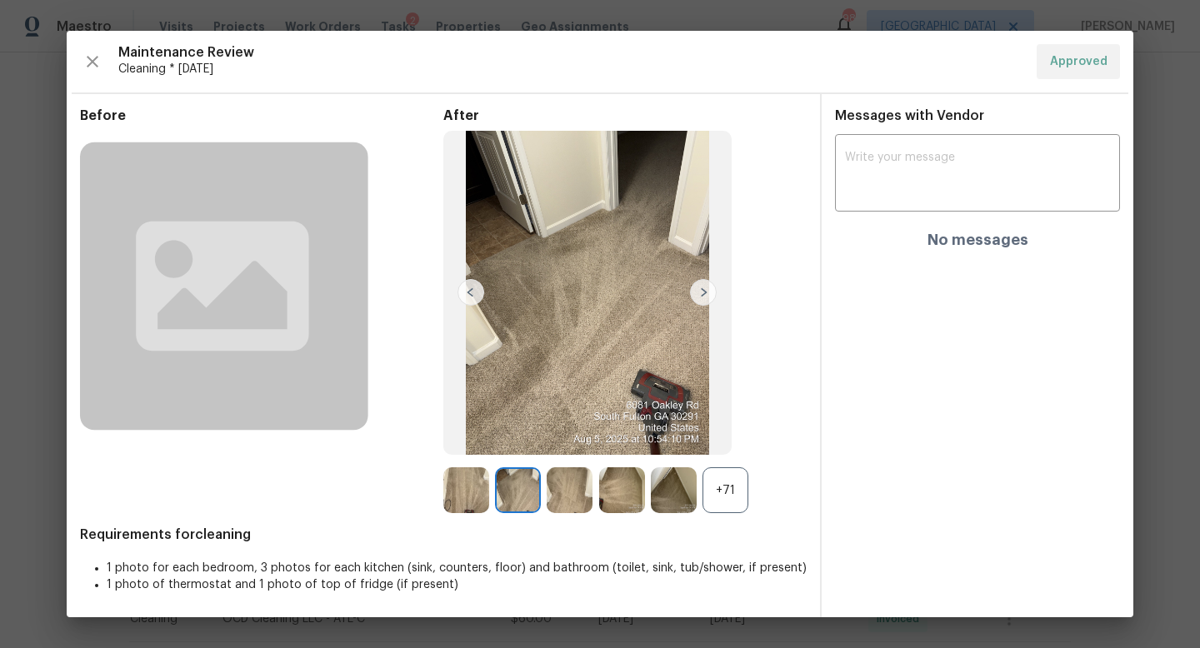
click at [707, 293] on img at bounding box center [703, 292] width 27 height 27
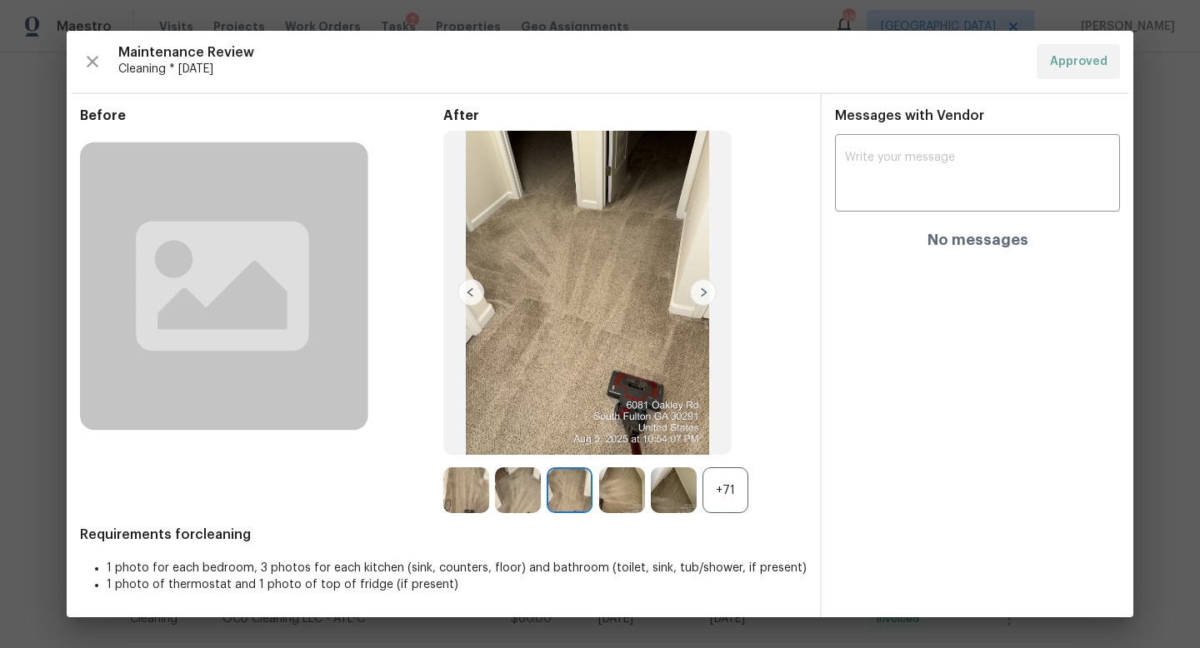
click at [707, 293] on img at bounding box center [703, 292] width 27 height 27
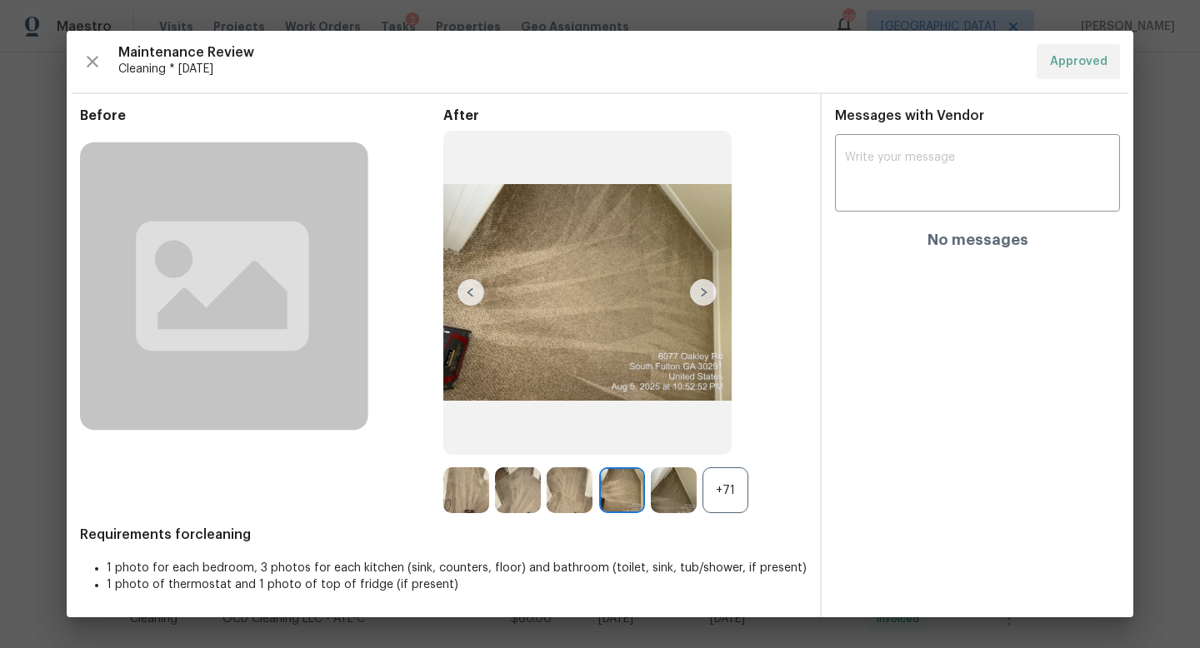
click at [707, 293] on img at bounding box center [703, 292] width 27 height 27
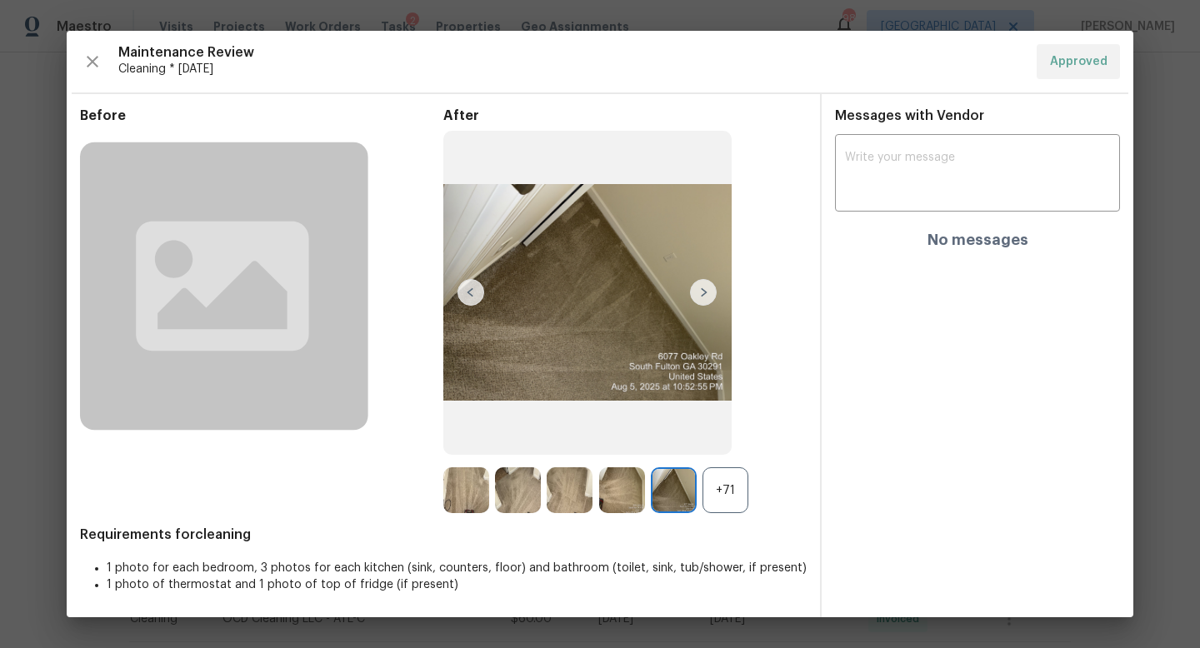
click at [707, 293] on img at bounding box center [703, 292] width 27 height 27
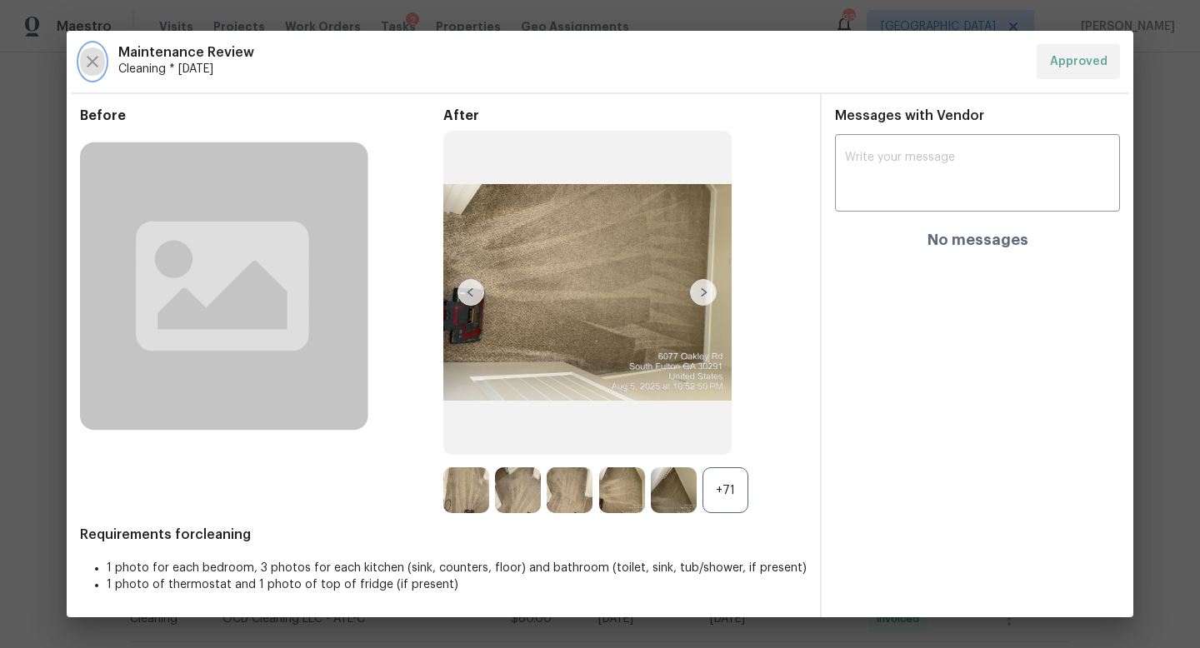
click at [89, 73] on button "button" at bounding box center [92, 61] width 25 height 35
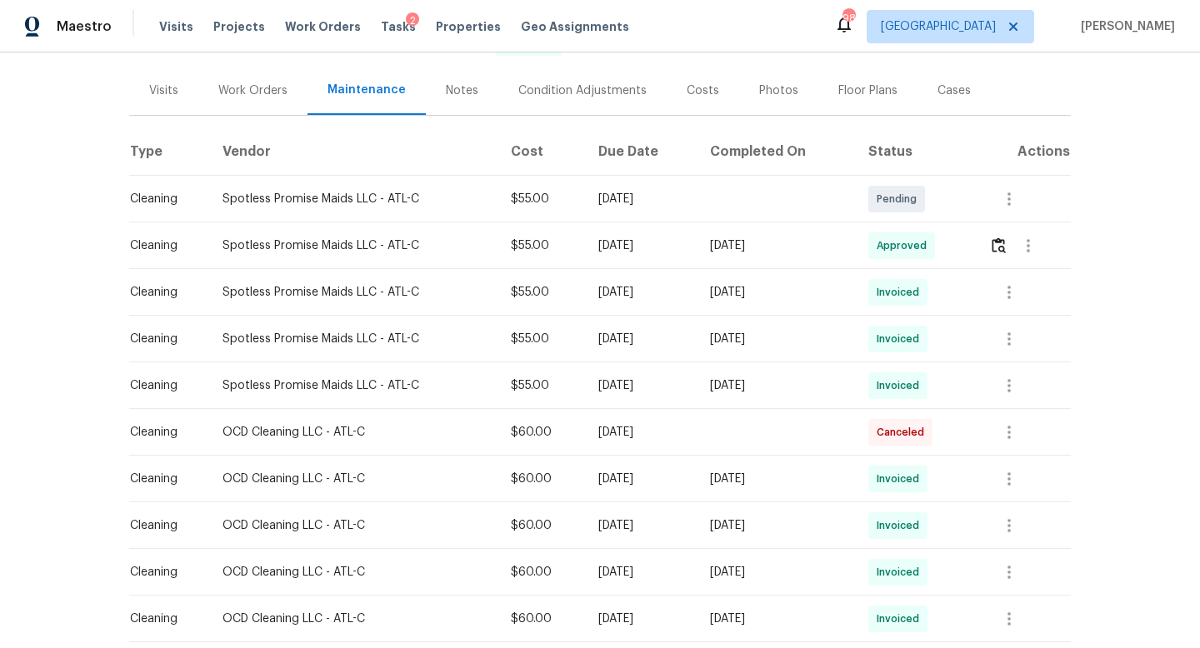
click at [178, 97] on div "Visits" at bounding box center [163, 90] width 69 height 49
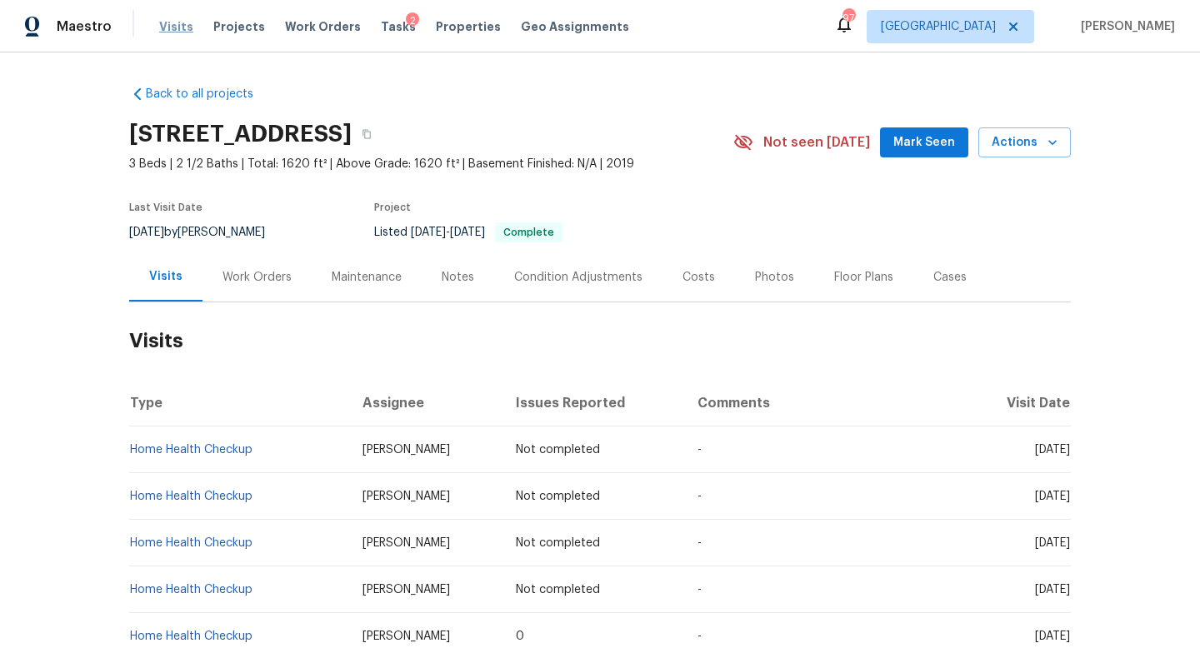
click at [159, 27] on span "Visits" at bounding box center [176, 26] width 34 height 17
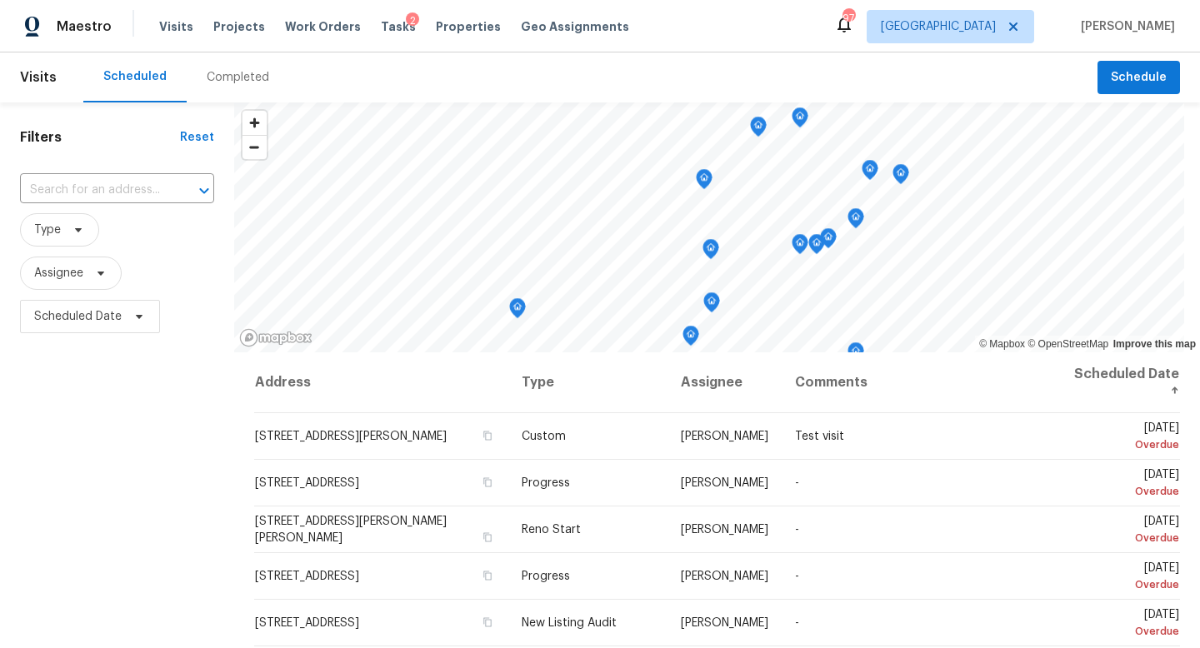
click at [224, 76] on div "Completed" at bounding box center [238, 77] width 62 height 17
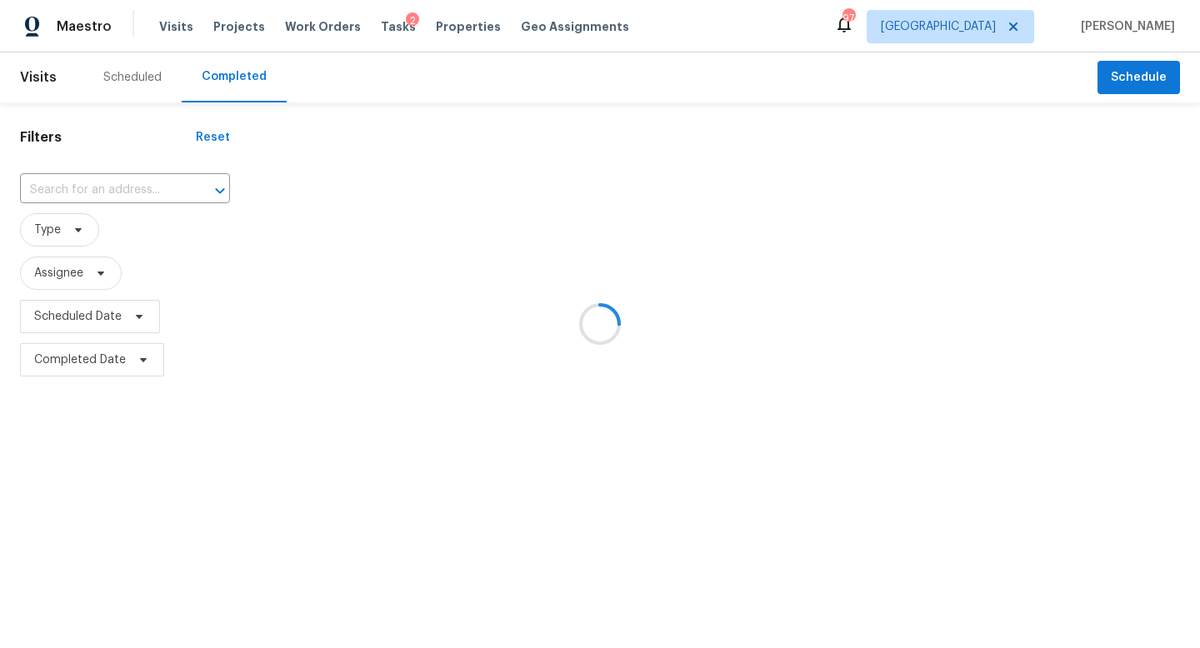
click at [73, 188] on div at bounding box center [600, 324] width 1200 height 648
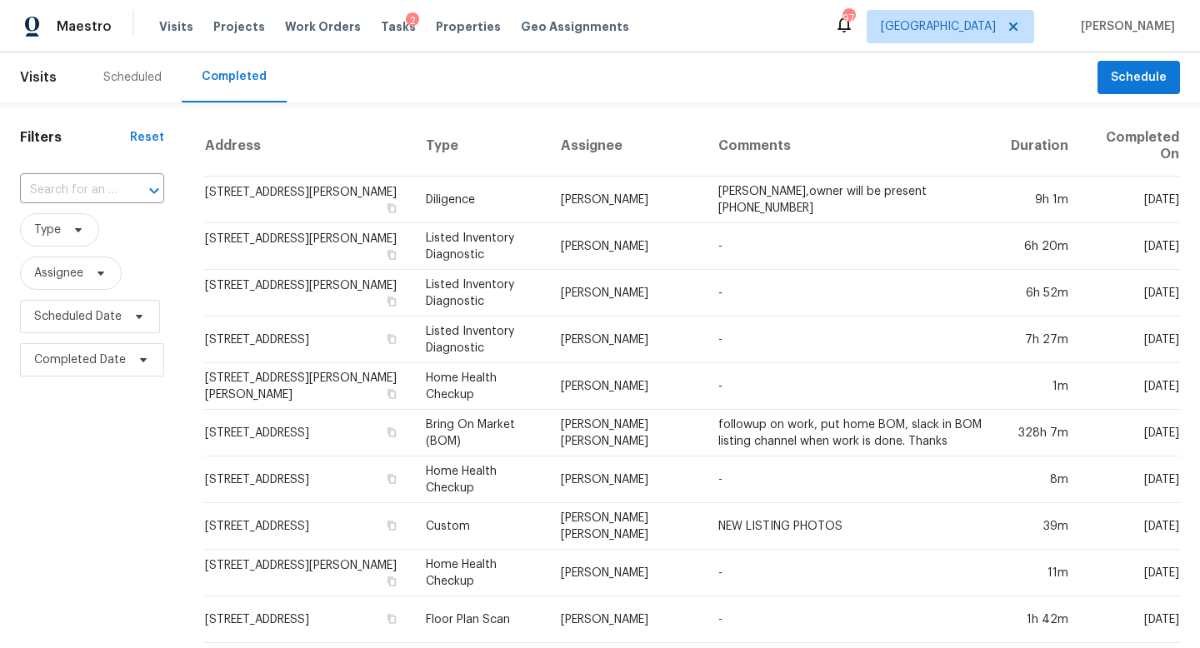
click at [73, 188] on input "text" at bounding box center [68, 190] width 97 height 26
paste input "1476 Rolling View Way, Dacula, GA 30019"
type input "1476 Rolling View Way, Dacula, GA 30019"
click at [103, 242] on li "1476 Rolling View Way, Dacula, GA 30019" at bounding box center [91, 227] width 142 height 27
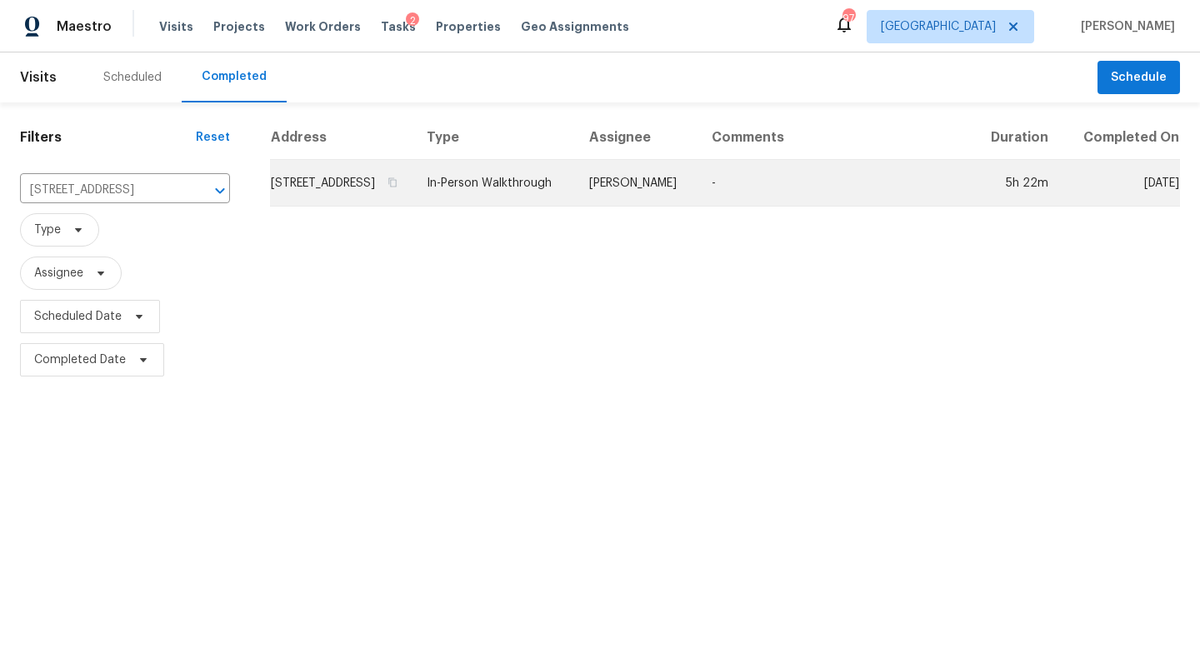
click at [364, 186] on td "1476 Rolling View Way, Dacula, GA 30019" at bounding box center [341, 183] width 143 height 47
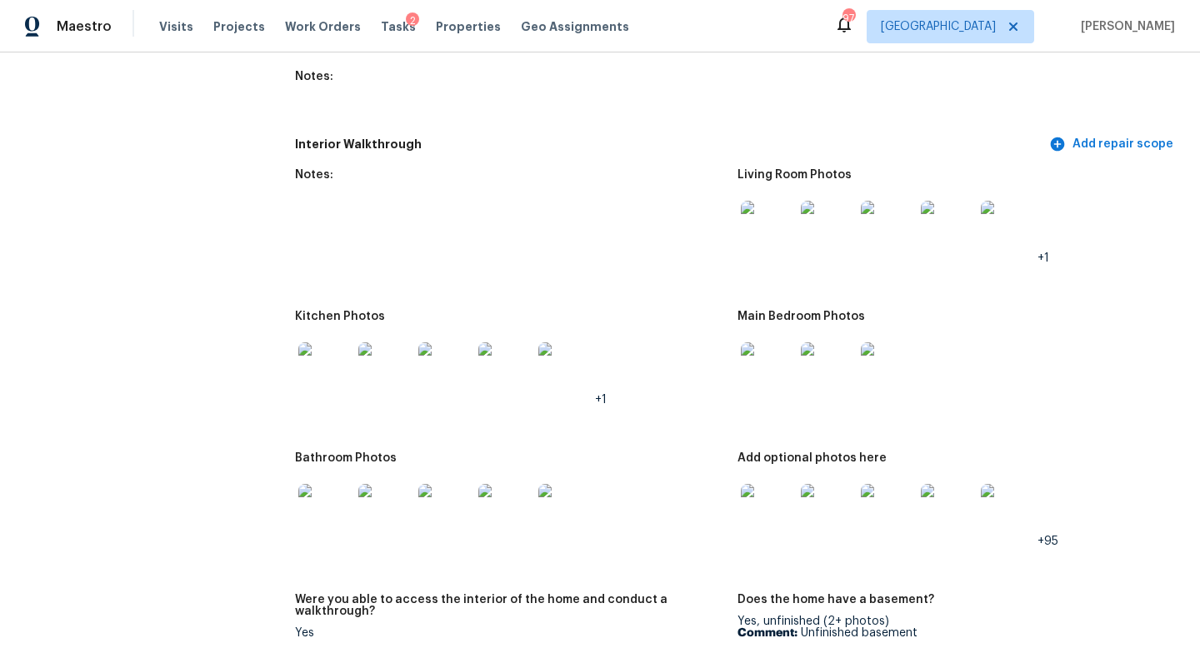
scroll to position [2081, 0]
click at [327, 359] on img at bounding box center [324, 368] width 53 height 53
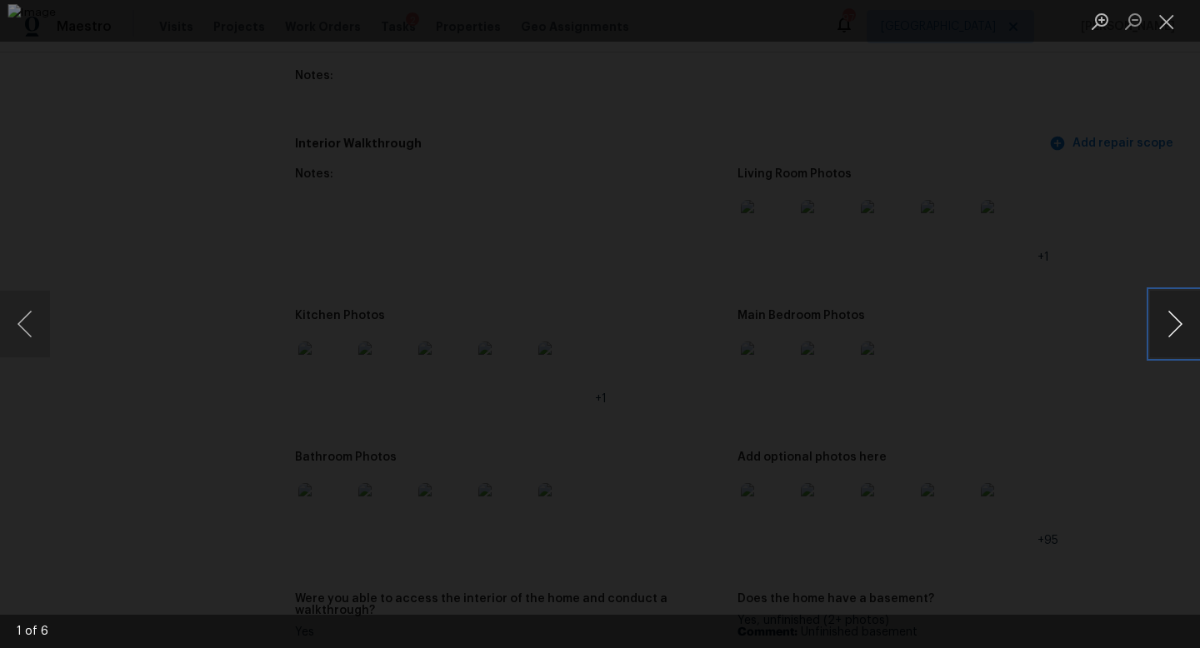
click at [1154, 325] on button "Next image" at bounding box center [1175, 324] width 50 height 67
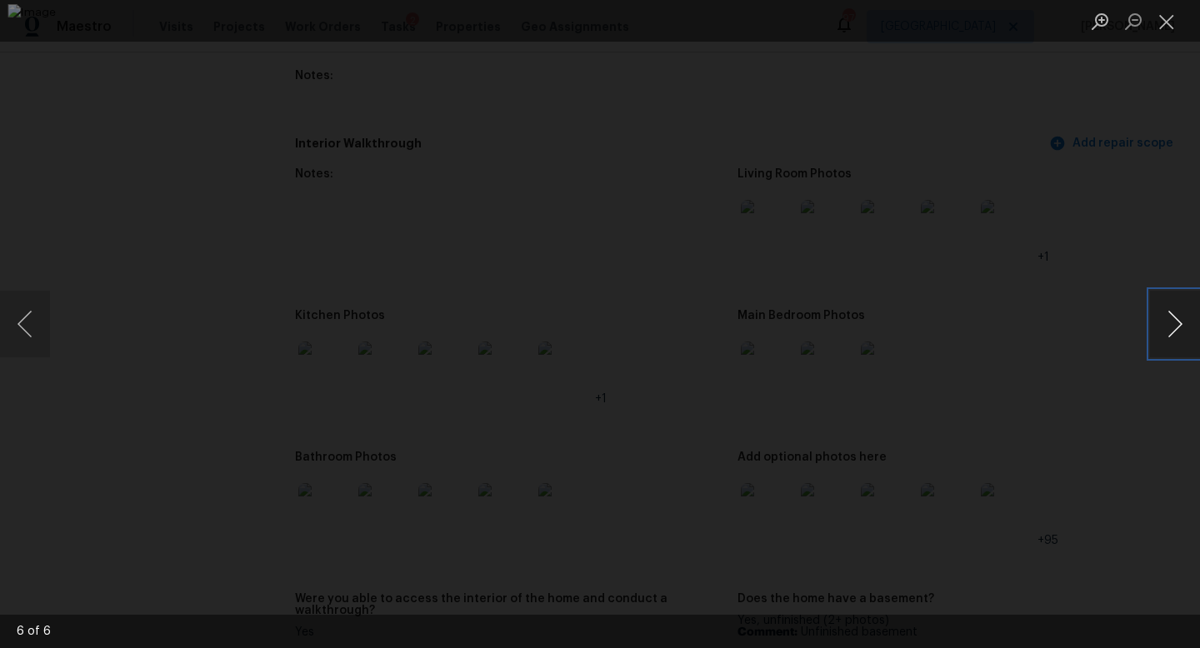
click at [1154, 325] on button "Next image" at bounding box center [1175, 324] width 50 height 67
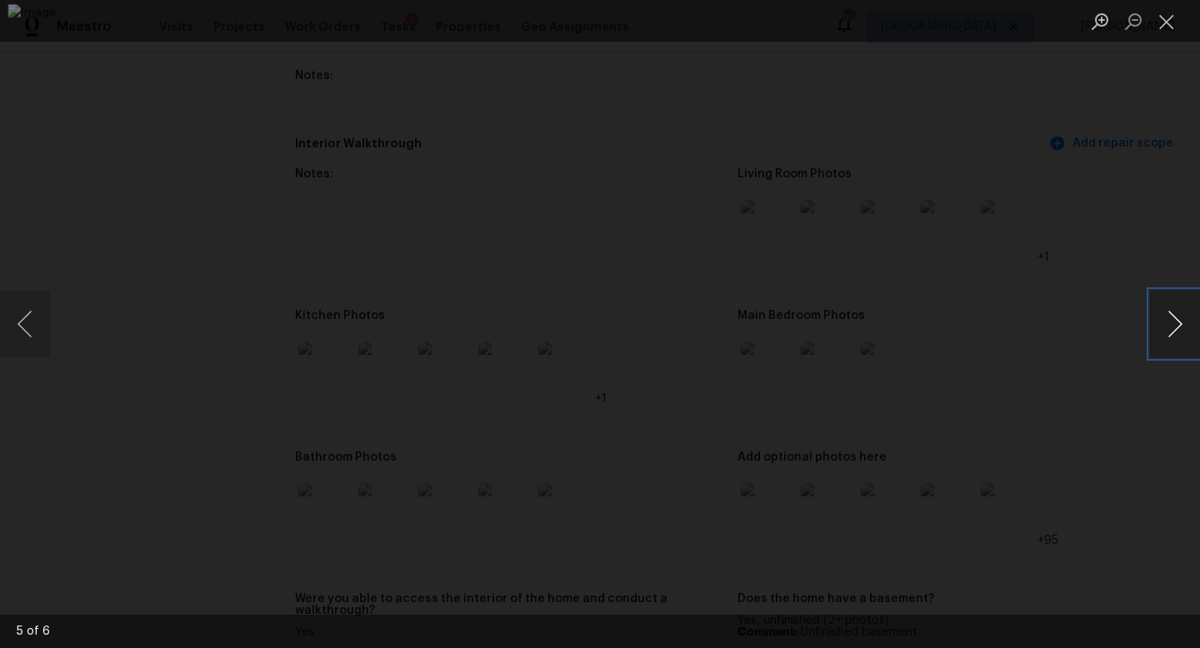
click at [1154, 325] on button "Next image" at bounding box center [1175, 324] width 50 height 67
click at [1167, 24] on button "Close lightbox" at bounding box center [1166, 21] width 33 height 29
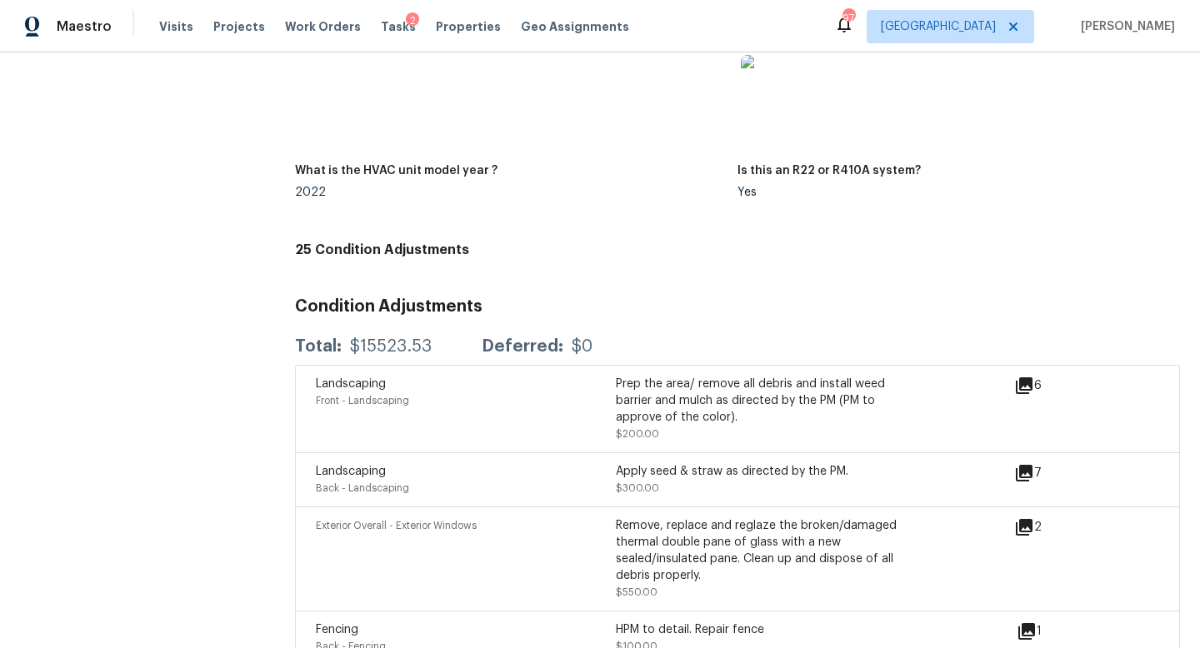
scroll to position [4437, 0]
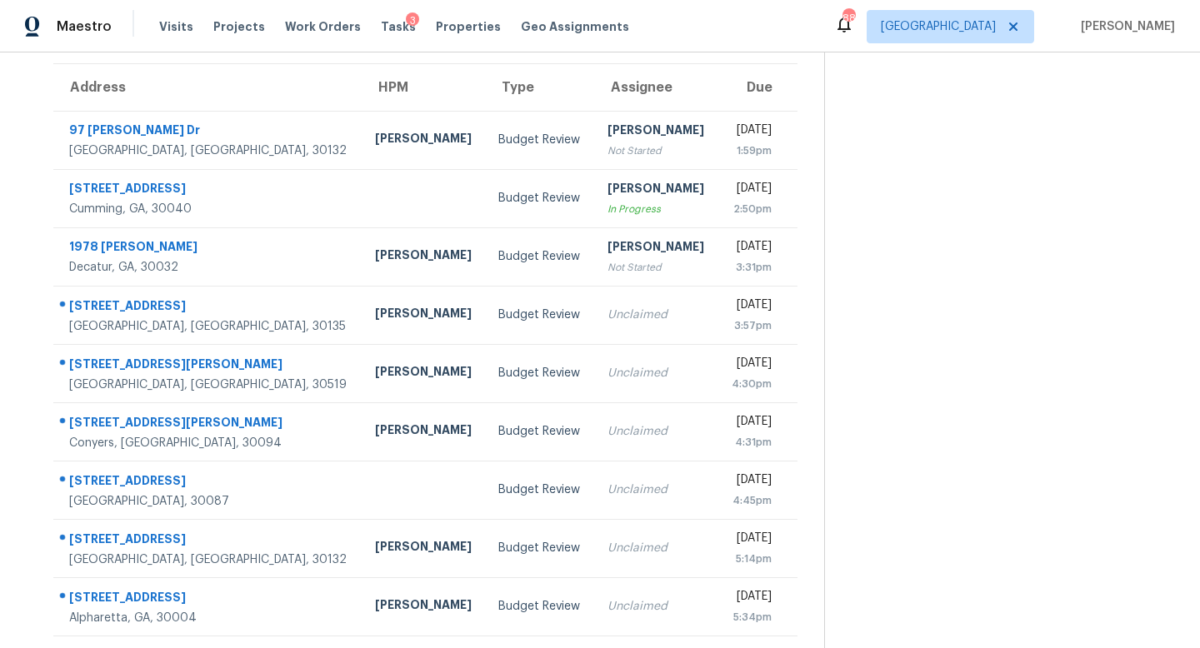
scroll to position [188, 0]
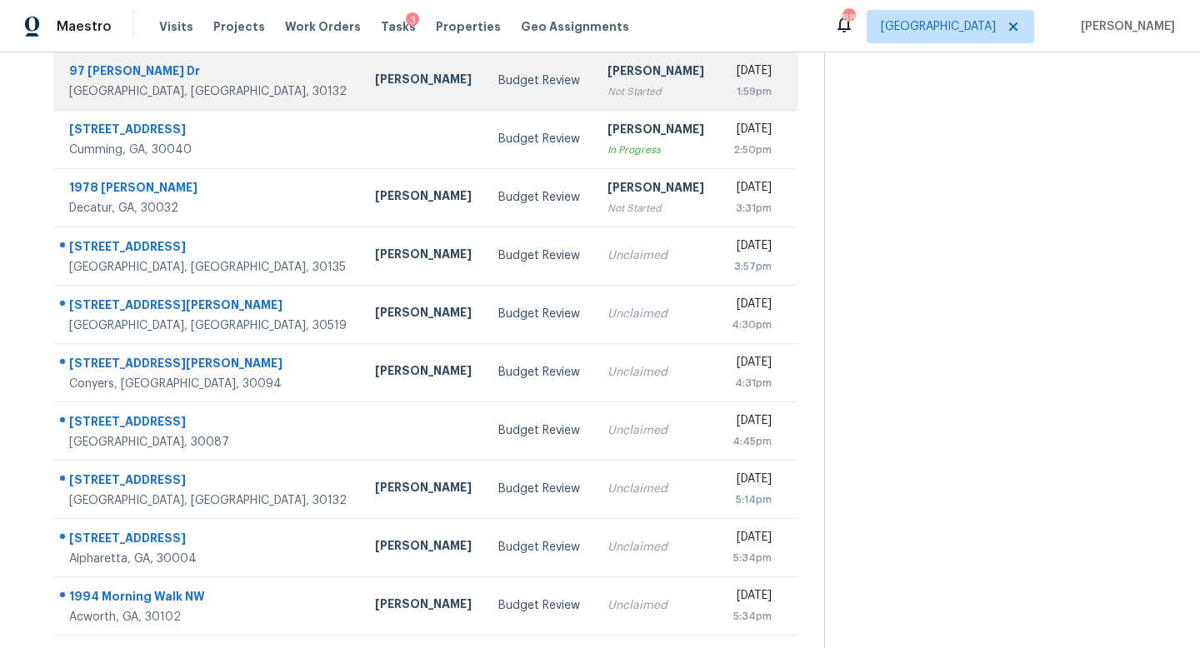
click at [607, 85] on div "Not Started" at bounding box center [655, 91] width 97 height 17
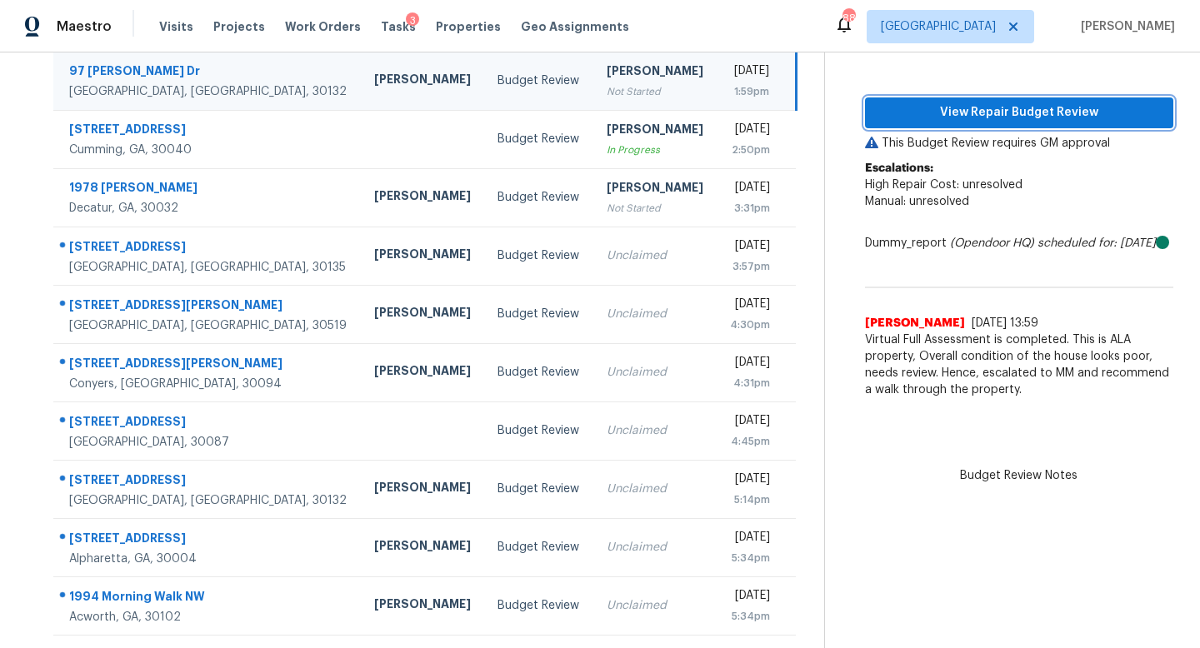
click at [911, 113] on span "View Repair Budget Review" at bounding box center [1019, 112] width 282 height 21
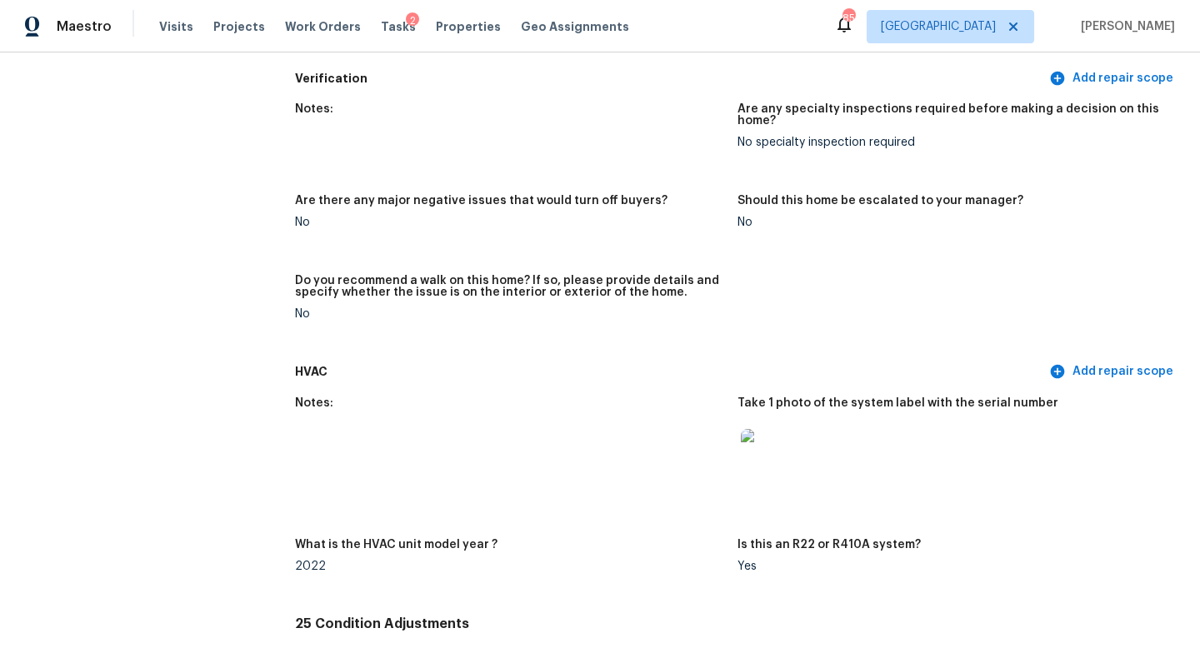
scroll to position [4034, 0]
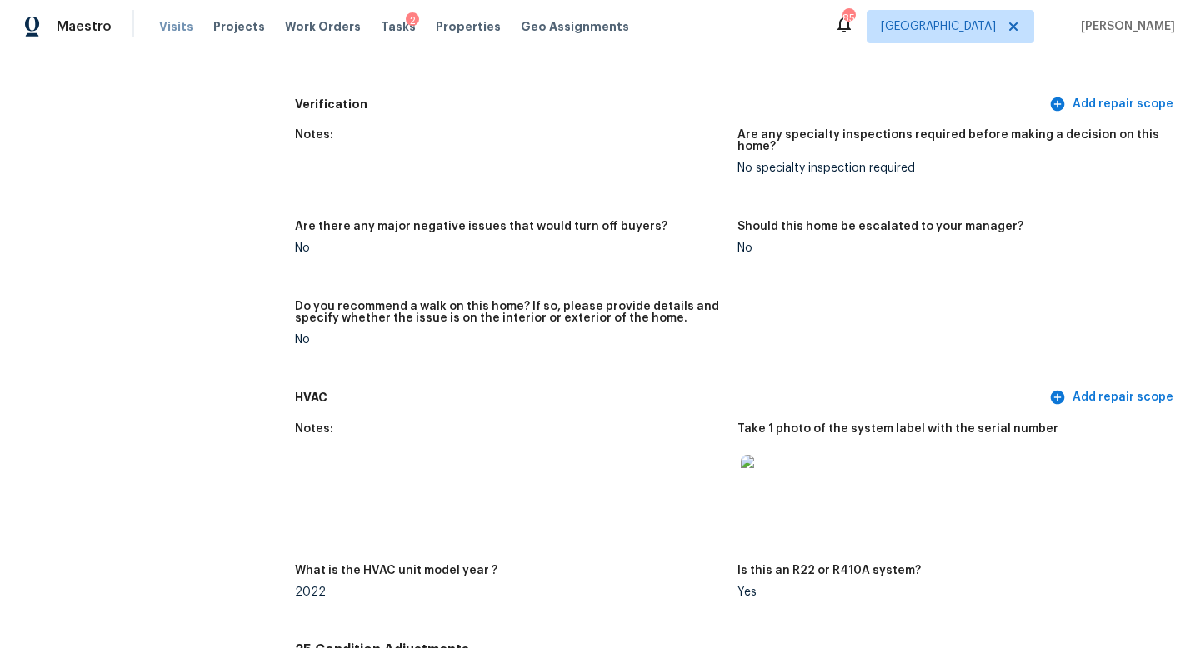
click at [177, 24] on span "Visits" at bounding box center [176, 26] width 34 height 17
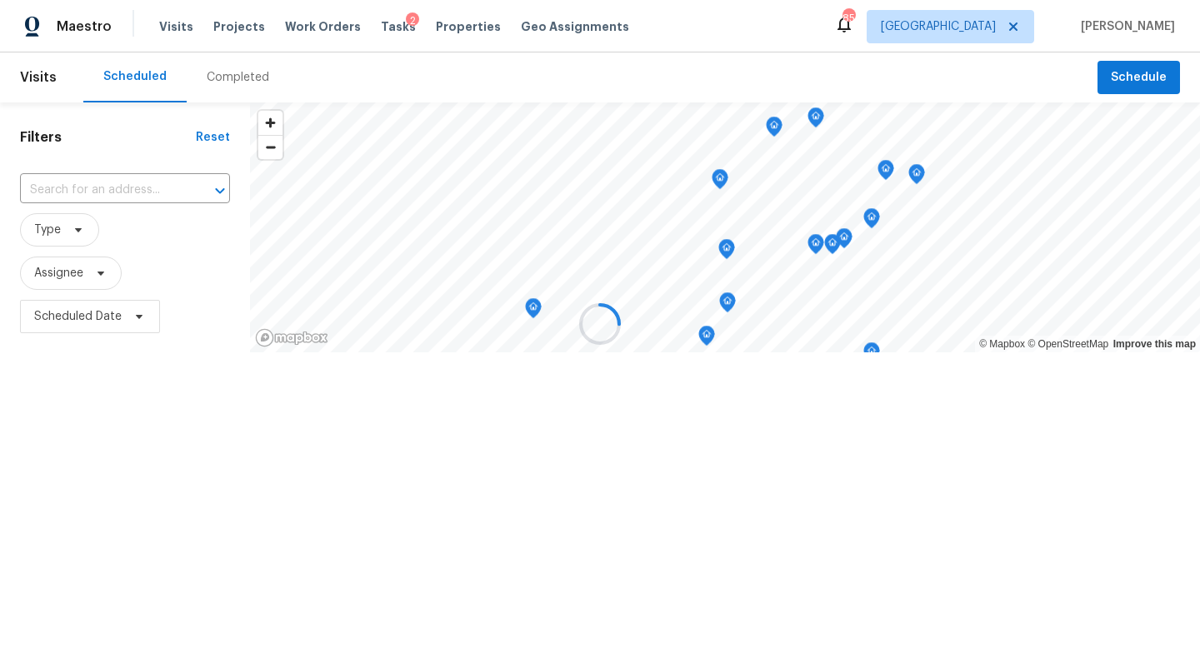
click at [132, 188] on div at bounding box center [600, 324] width 1200 height 648
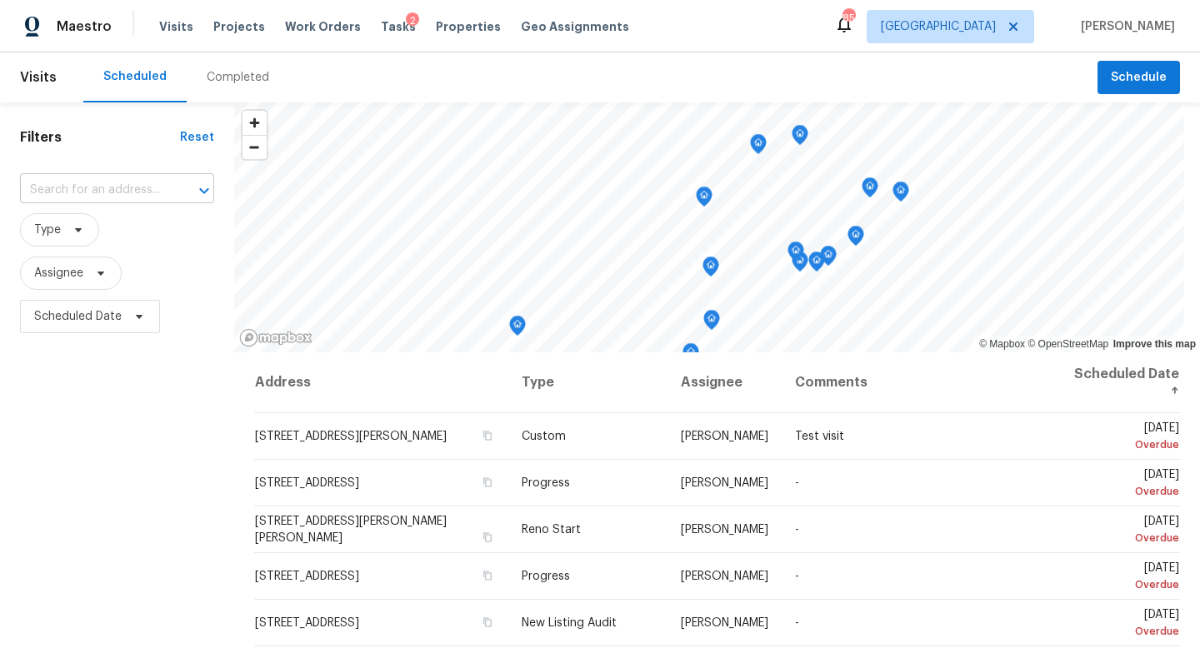
click at [92, 189] on input "text" at bounding box center [93, 190] width 147 height 26
type input "6371"
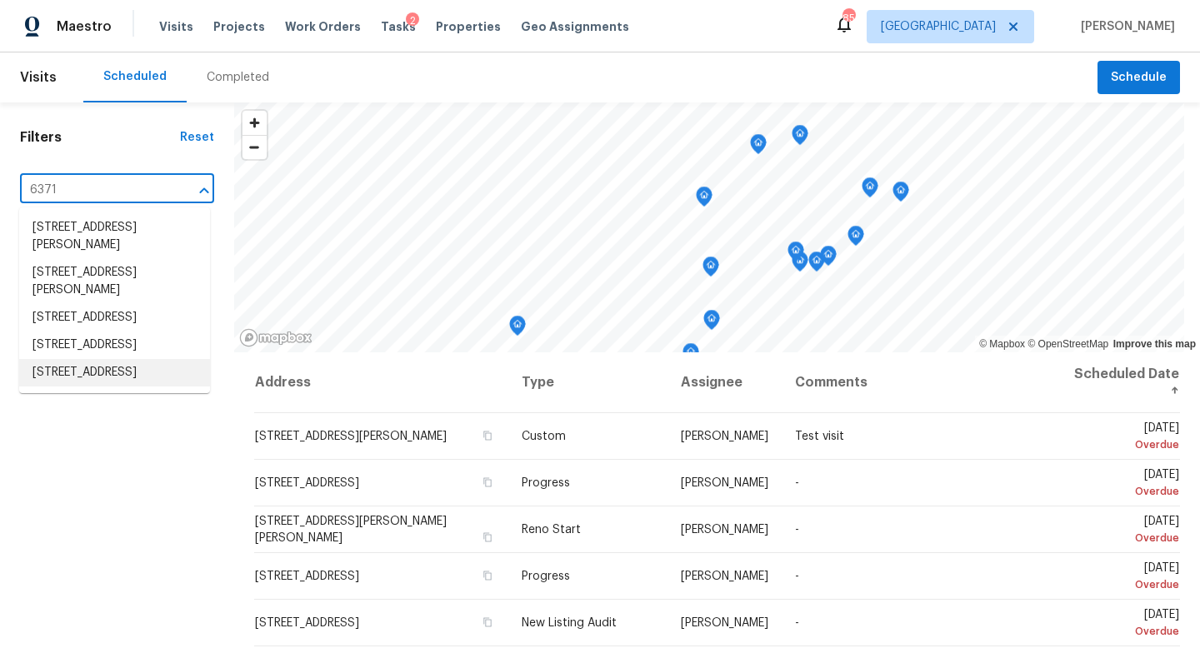
click at [128, 387] on li "[STREET_ADDRESS]" at bounding box center [114, 372] width 191 height 27
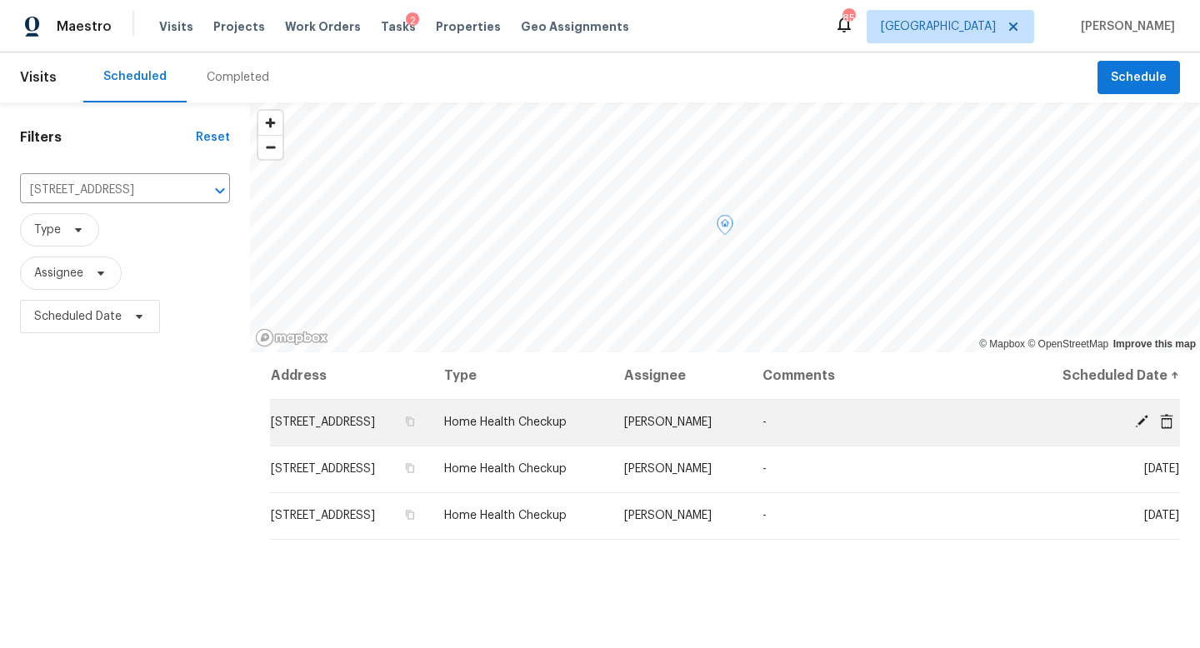
click at [1139, 428] on icon at bounding box center [1141, 421] width 13 height 13
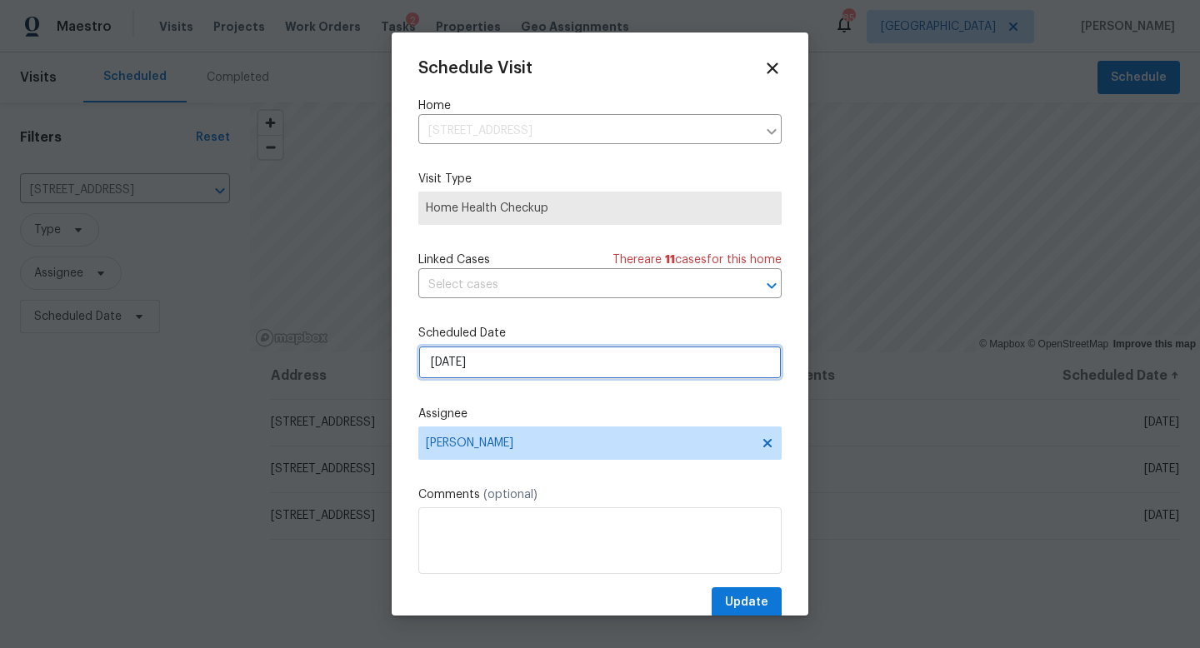
click at [526, 367] on input "[DATE]" at bounding box center [599, 362] width 363 height 33
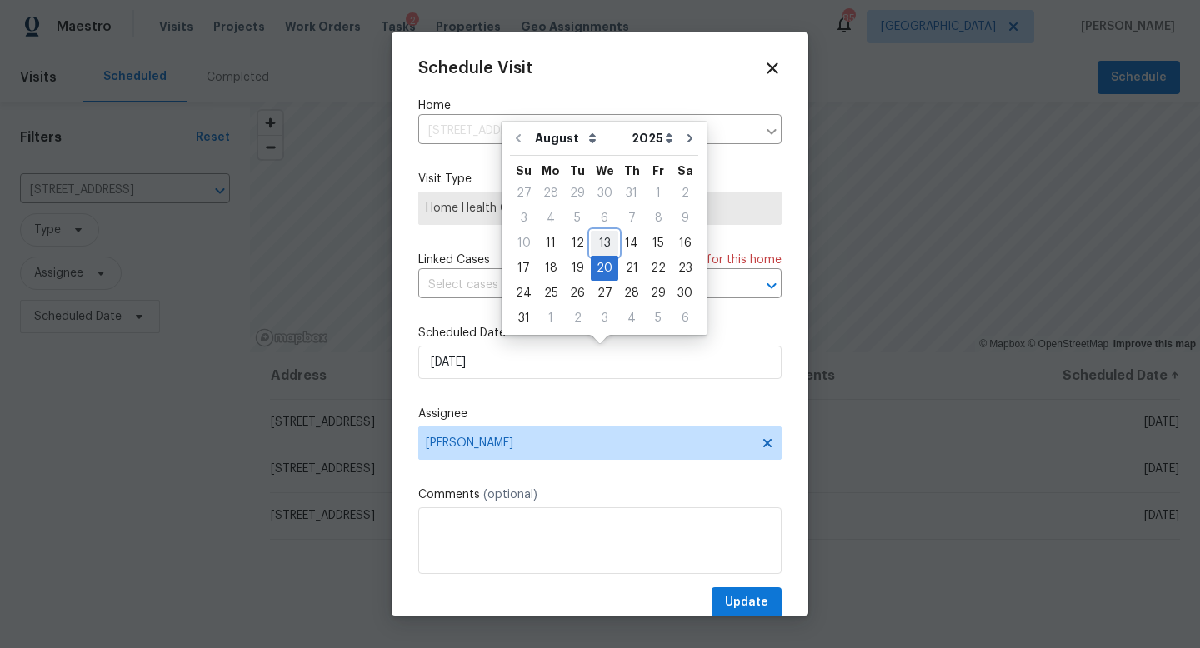
click at [596, 240] on div "13" at bounding box center [604, 243] width 27 height 23
type input "[DATE]"
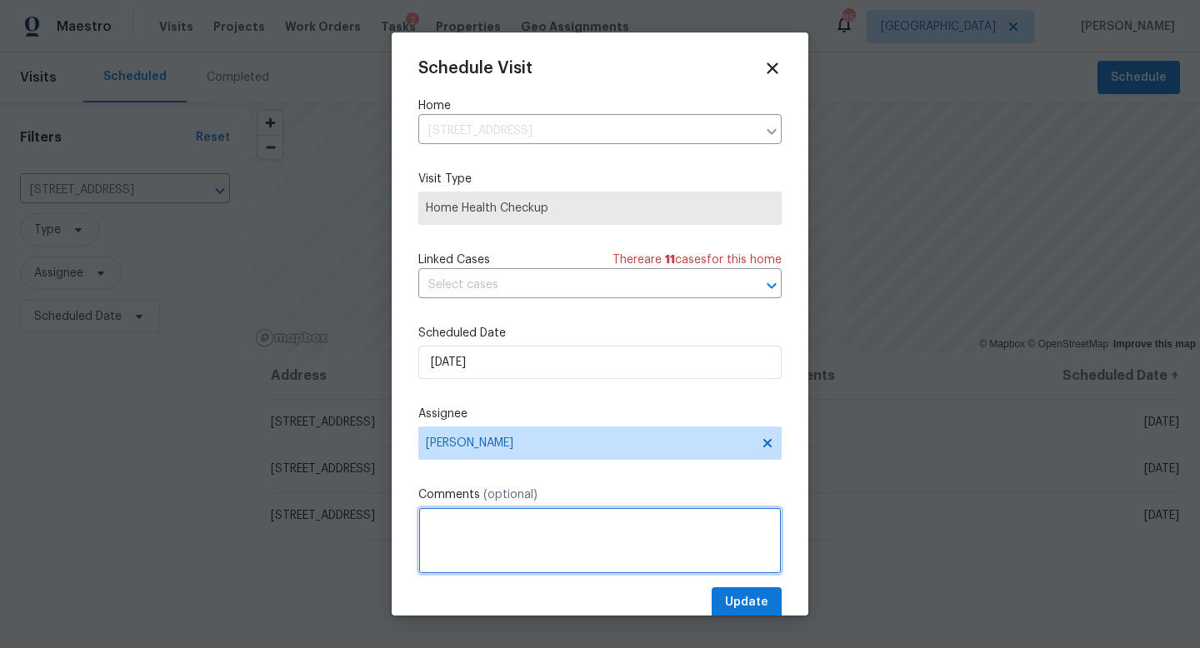
click at [571, 569] on textarea at bounding box center [599, 540] width 363 height 67
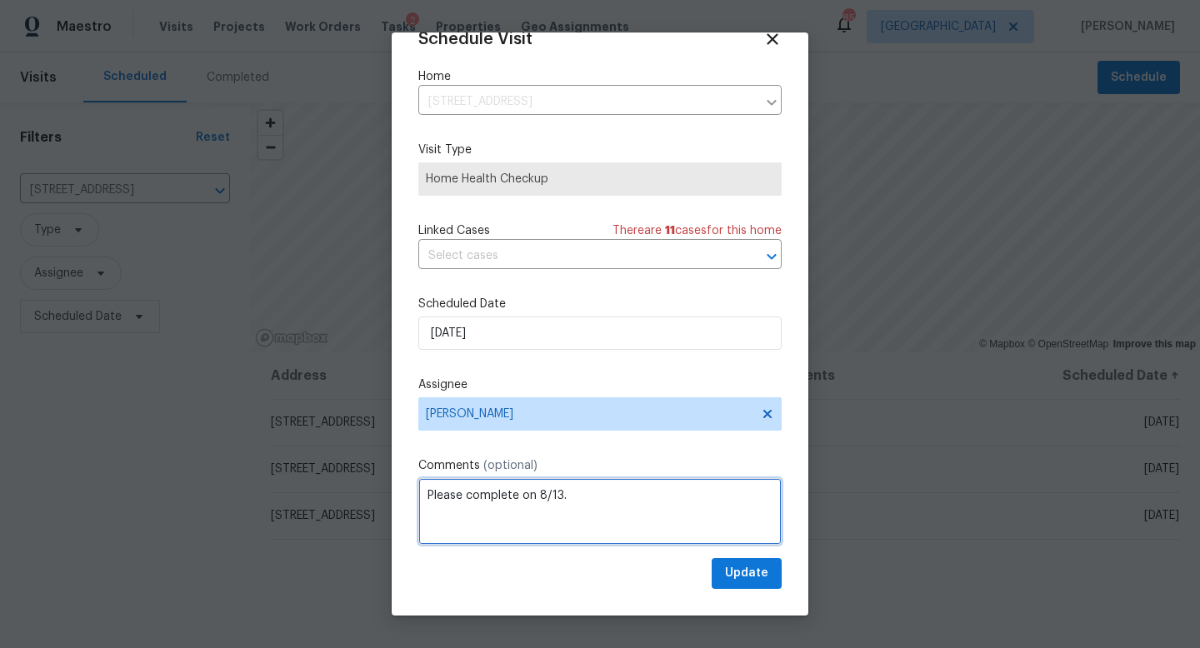
type textarea "Please complete on 8/13."
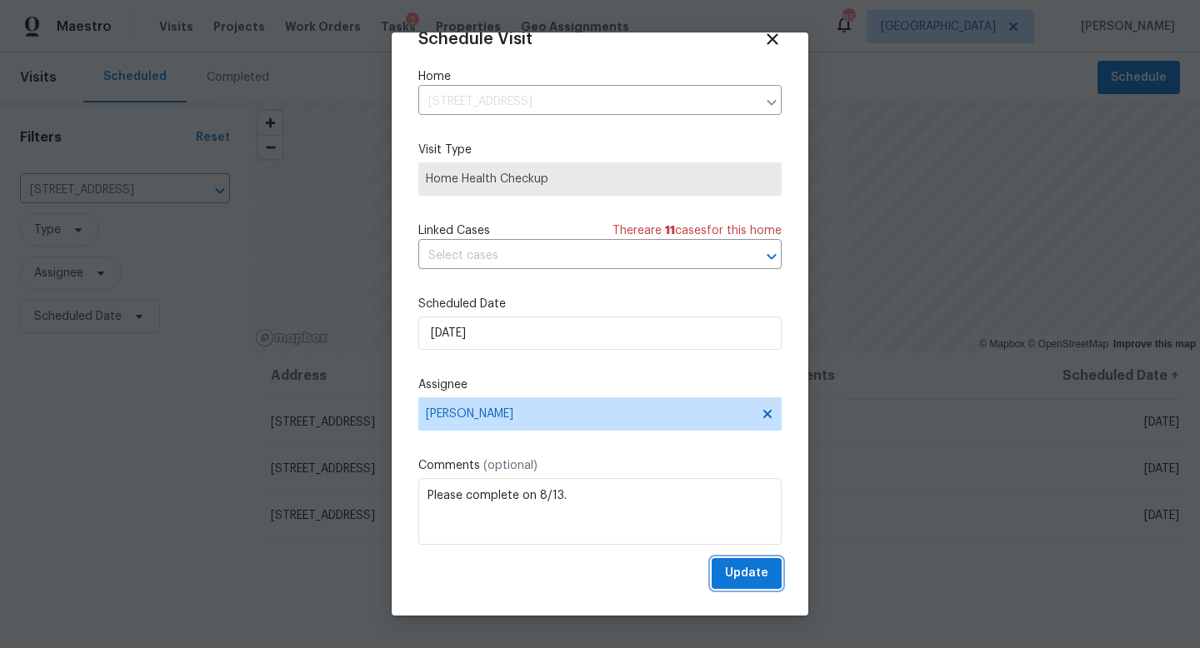
click at [754, 576] on span "Update" at bounding box center [746, 573] width 43 height 21
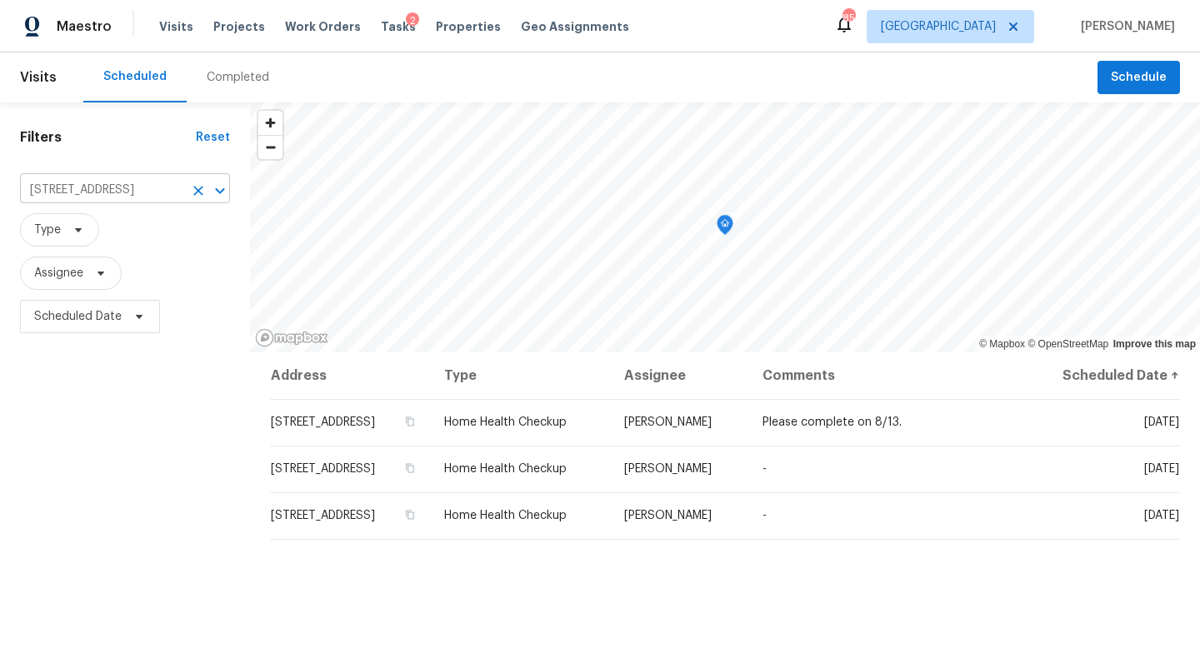
click at [112, 190] on input "[STREET_ADDRESS]" at bounding box center [101, 190] width 163 height 26
type input "1207 [PERSON_NAME]"
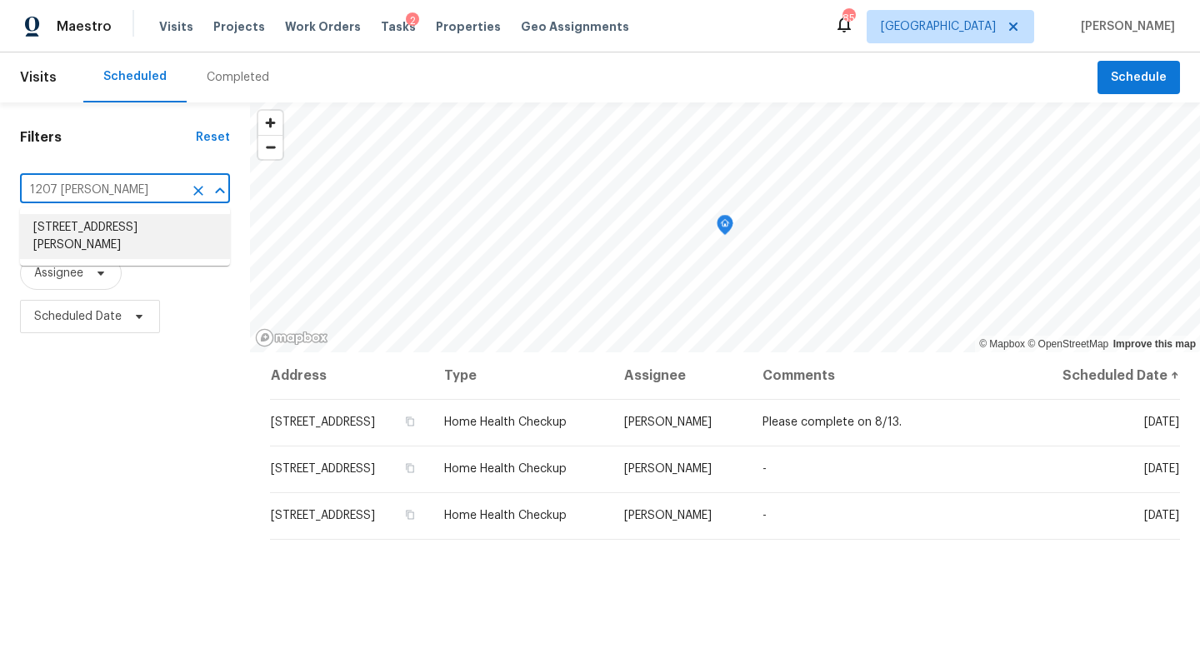
click at [120, 225] on li "[STREET_ADDRESS][PERSON_NAME]" at bounding box center [125, 236] width 210 height 45
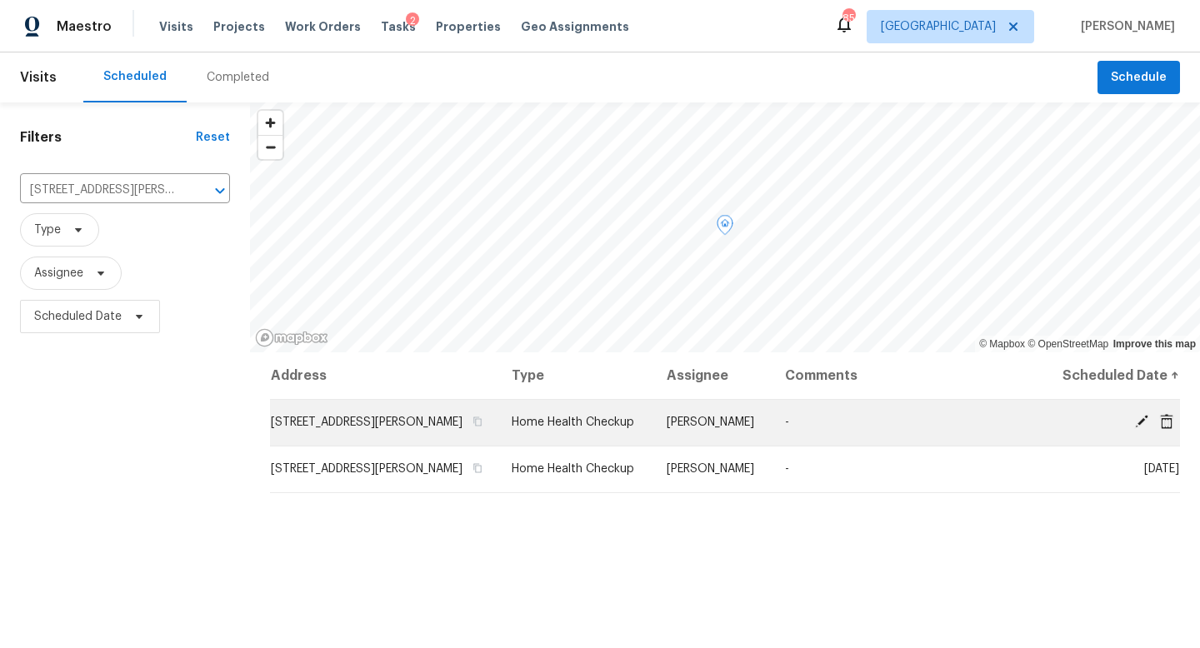
click at [1140, 422] on icon at bounding box center [1141, 421] width 13 height 13
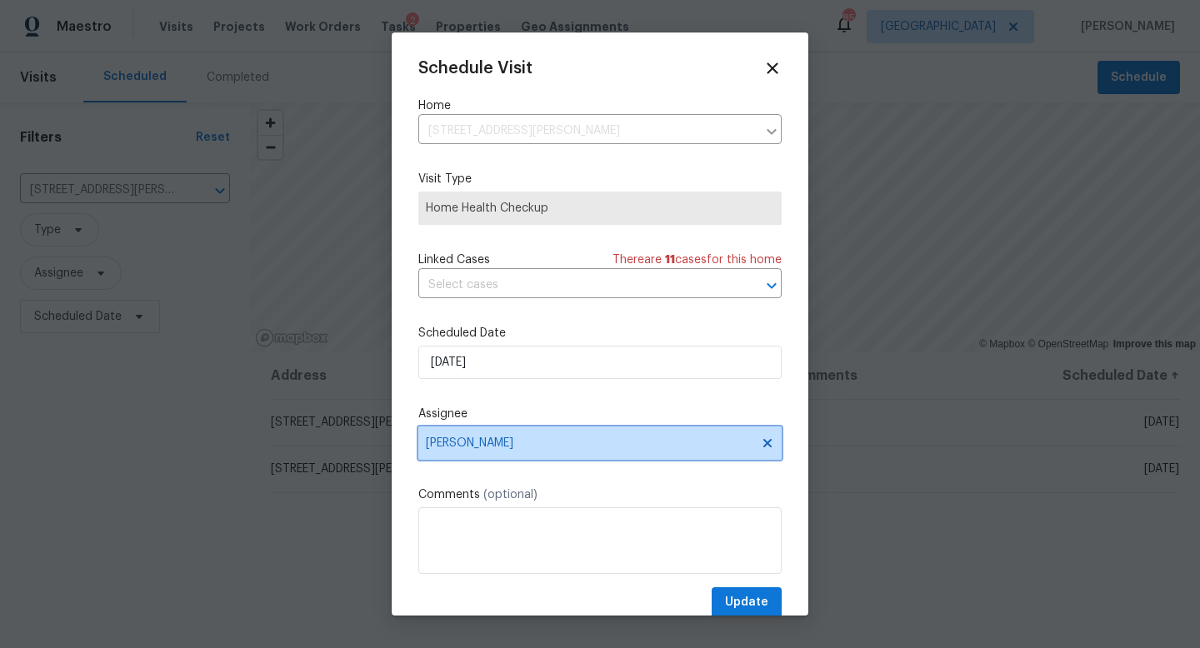
click at [497, 437] on span "[PERSON_NAME]" at bounding box center [589, 443] width 327 height 13
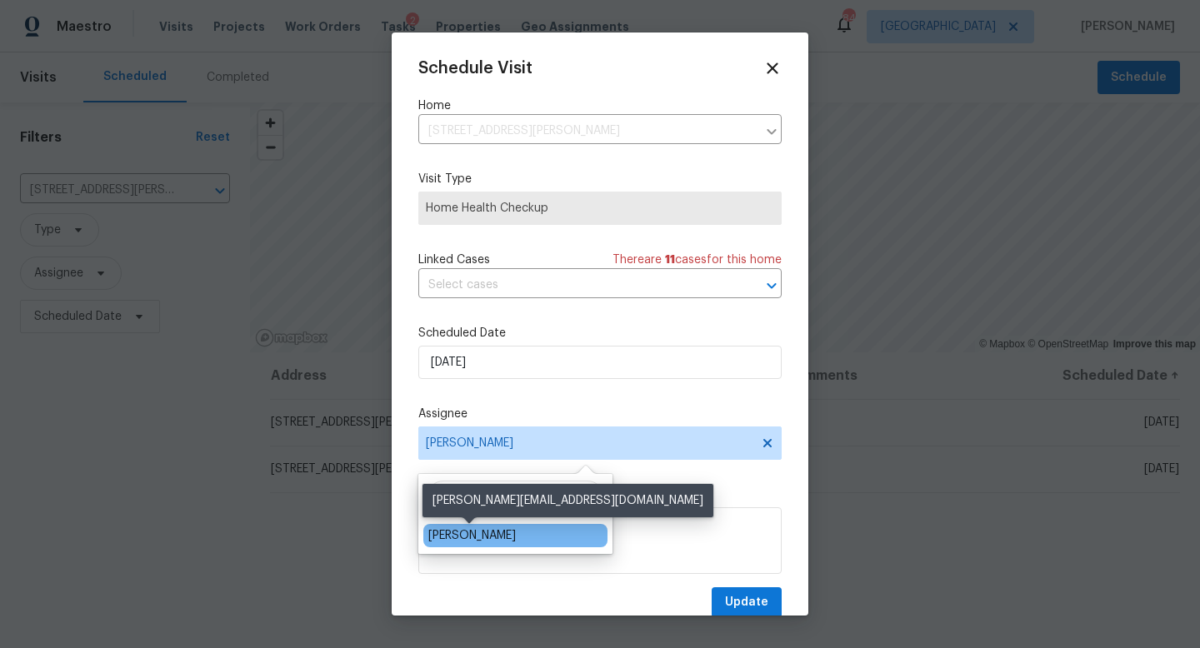
type input "[PERSON_NAME]"
click at [466, 538] on div "[PERSON_NAME]" at bounding box center [471, 535] width 87 height 17
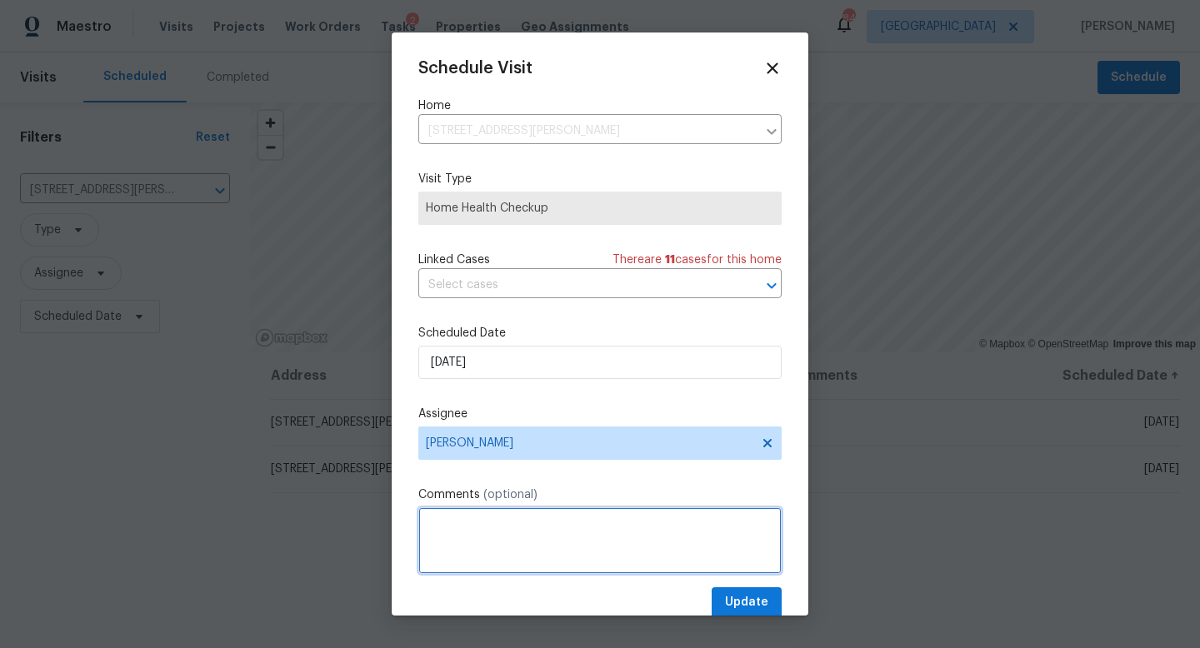
click at [466, 538] on textarea at bounding box center [599, 540] width 363 height 67
type textarea "P"
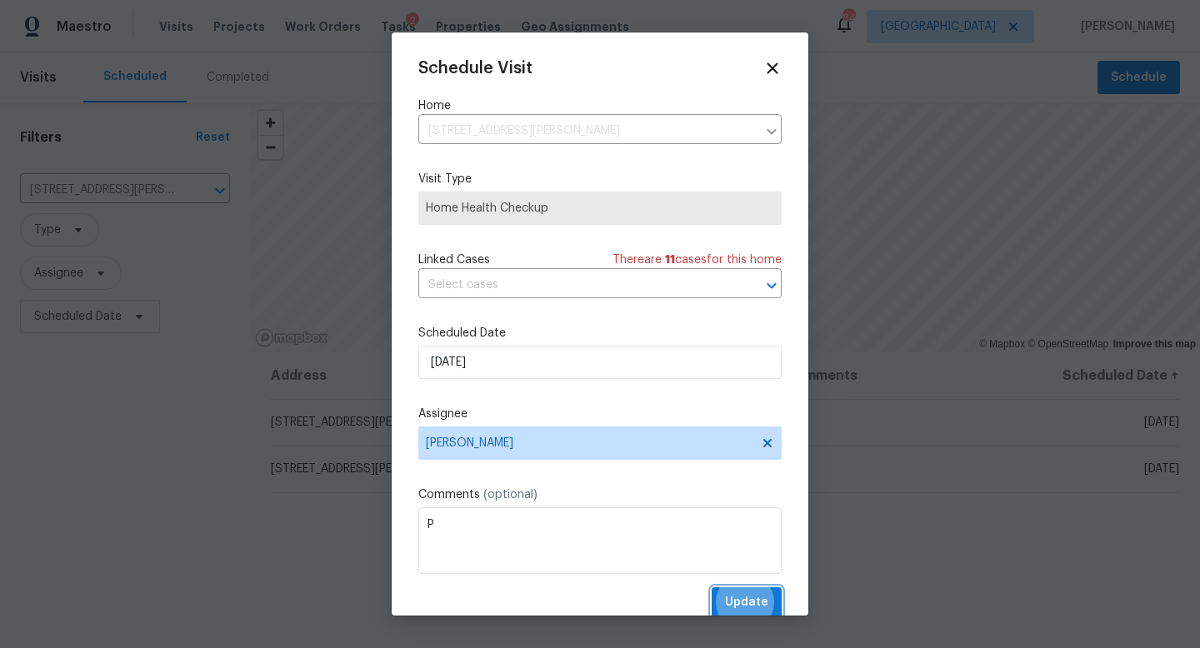
scroll to position [3, 0]
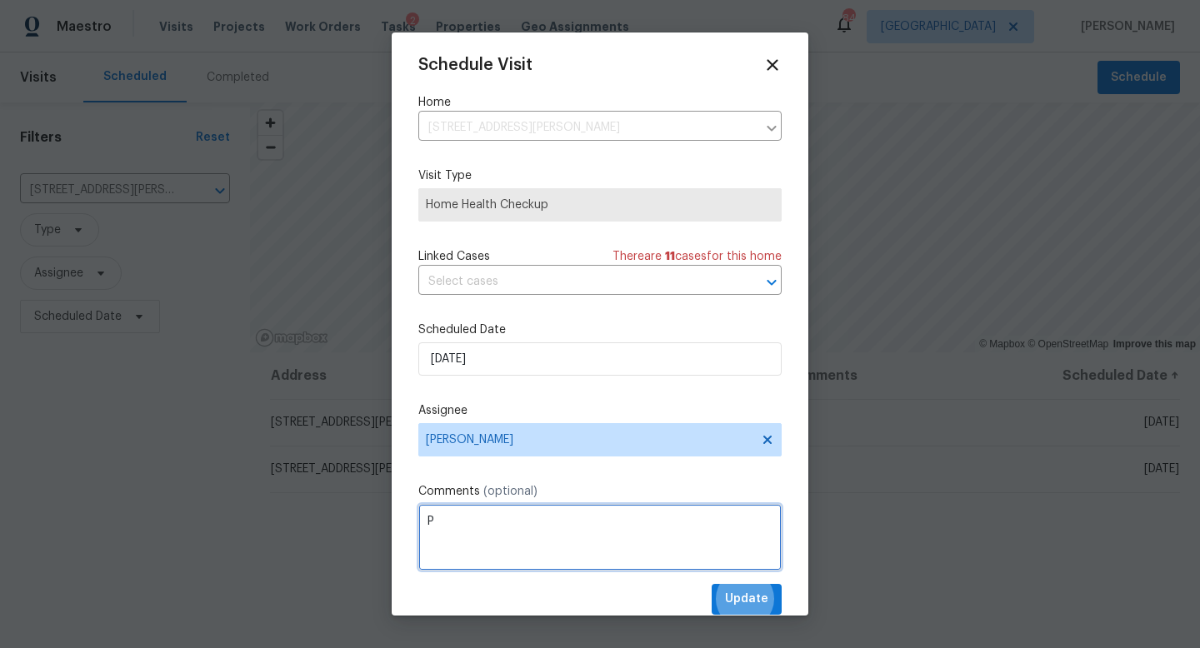
click at [438, 531] on textarea "P" at bounding box center [599, 537] width 363 height 67
type textarea "Please complete on"
